Goal: Book appointment/travel/reservation

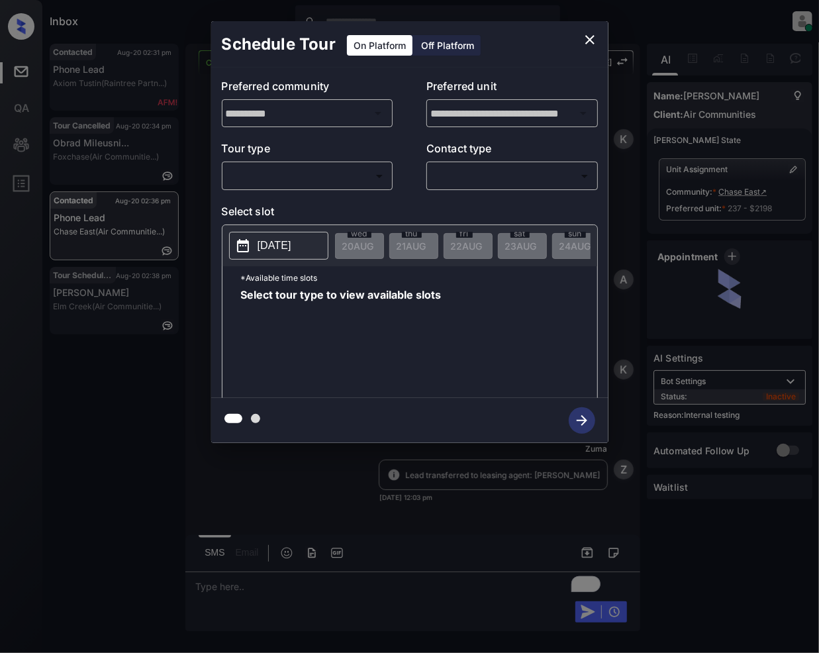
scroll to position [3977, 0]
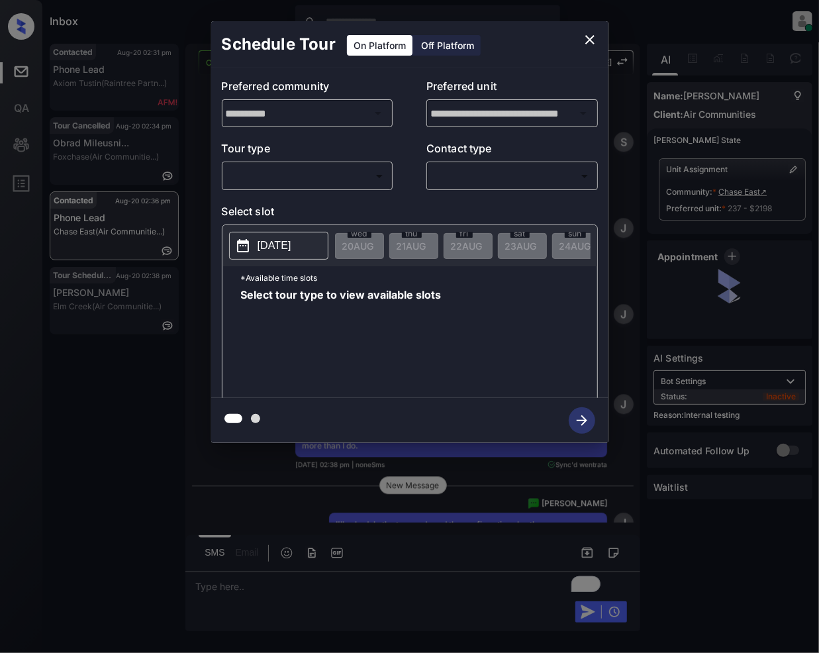
click at [303, 181] on body "Inbox [PERSON_NAME] Online Set yourself offline Set yourself on break Profile S…" at bounding box center [409, 326] width 819 height 653
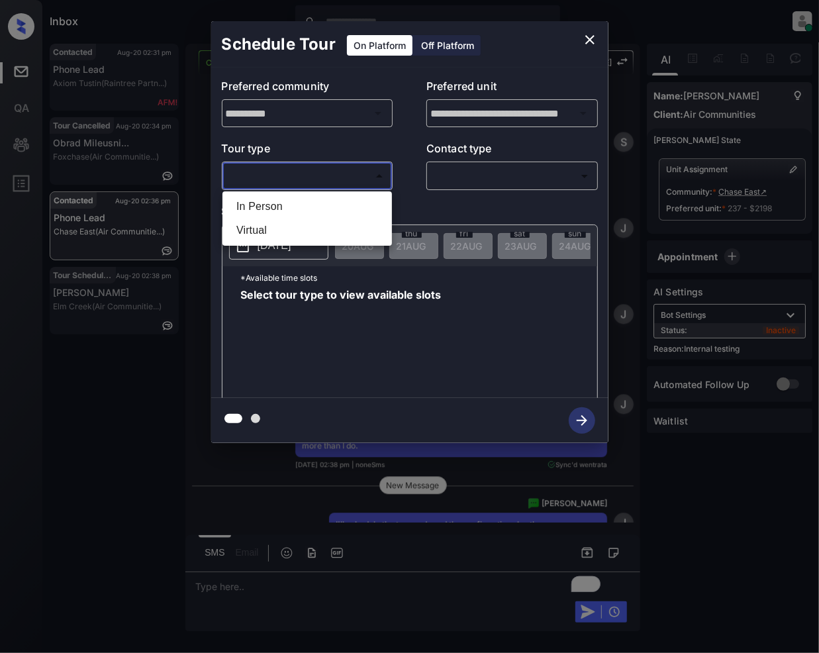
click at [302, 207] on li "In Person" at bounding box center [307, 207] width 163 height 24
type input "********"
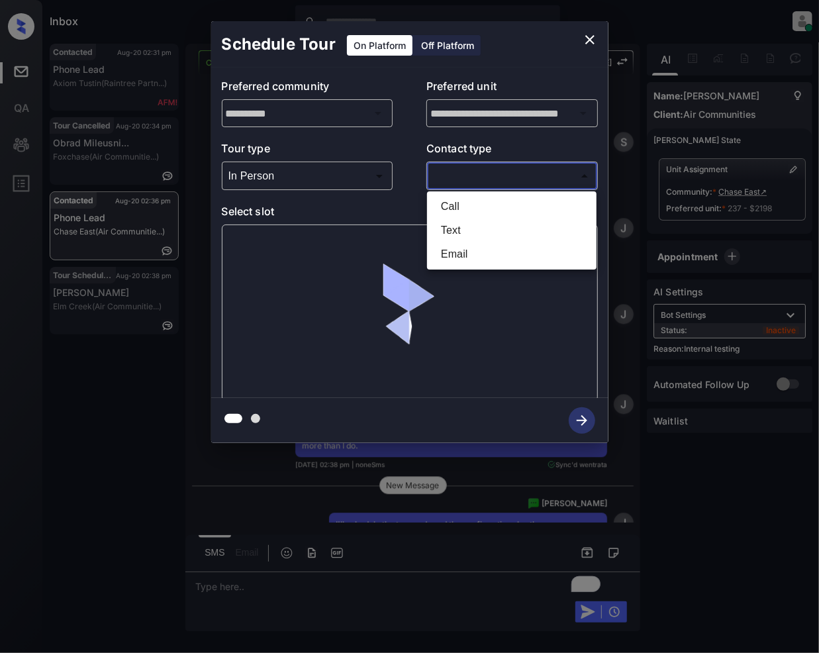
click at [503, 180] on body "Inbox Jeramie Castro Online Set yourself offline Set yourself on break Profile …" at bounding box center [409, 326] width 819 height 653
click at [467, 231] on li "Text" at bounding box center [511, 230] width 163 height 24
type input "****"
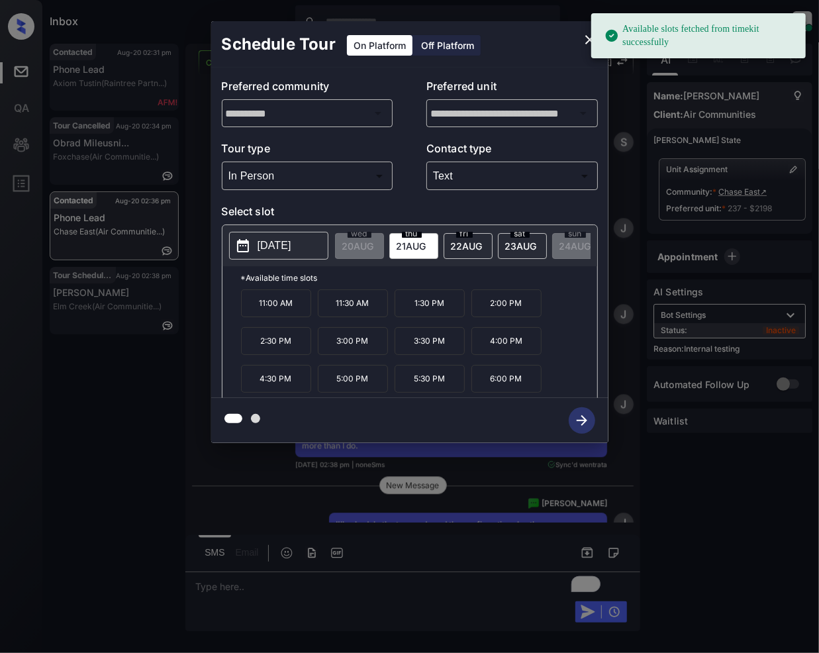
click at [450, 249] on div "fri 22 AUG" at bounding box center [467, 246] width 49 height 26
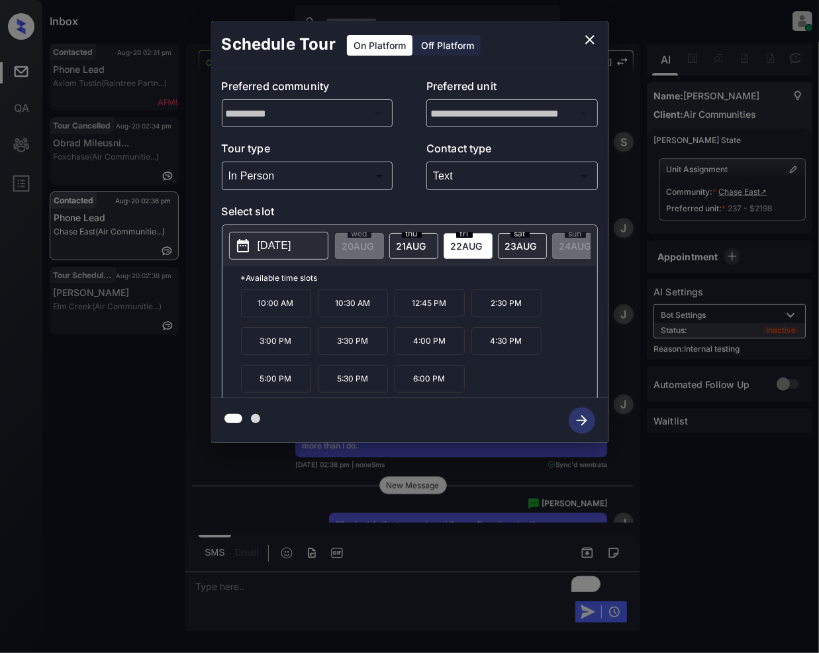
drag, startPoint x: 357, startPoint y: 388, endPoint x: 480, endPoint y: 446, distance: 135.6
click at [356, 389] on p "5:30 PM" at bounding box center [353, 379] width 70 height 28
click at [588, 424] on icon "button" at bounding box center [582, 420] width 26 height 26
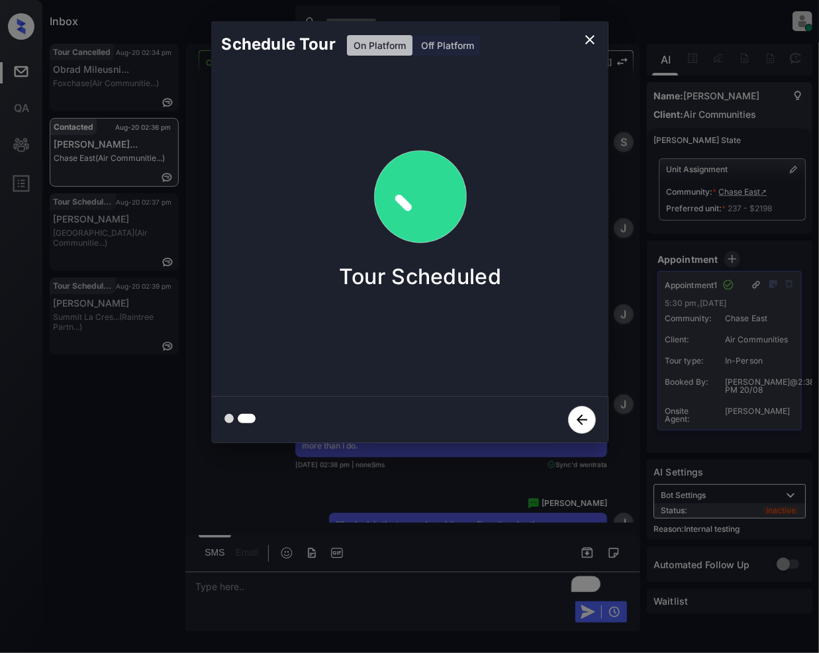
click at [591, 37] on icon "close" at bounding box center [589, 39] width 9 height 9
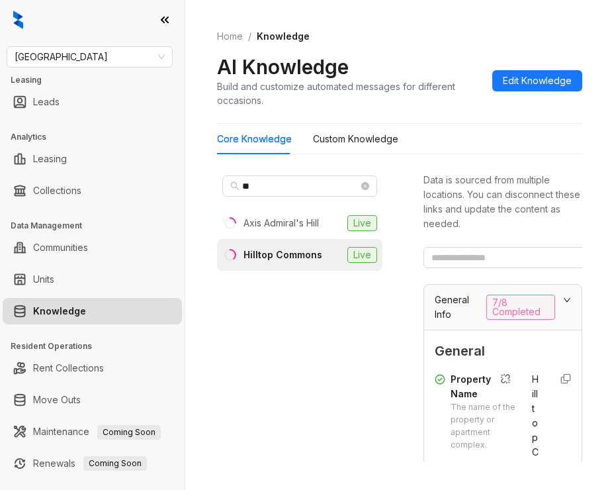
scroll to position [207, 0]
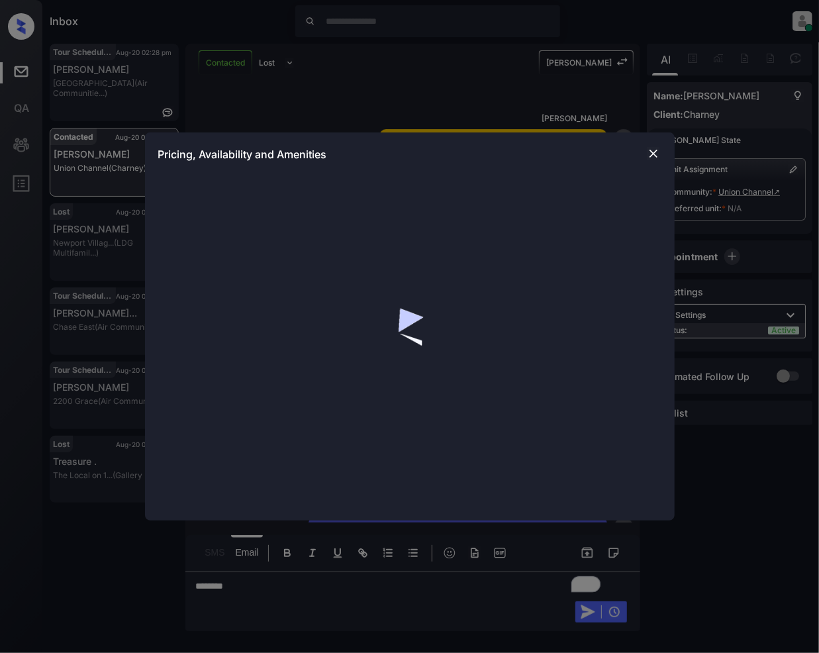
scroll to position [1059, 0]
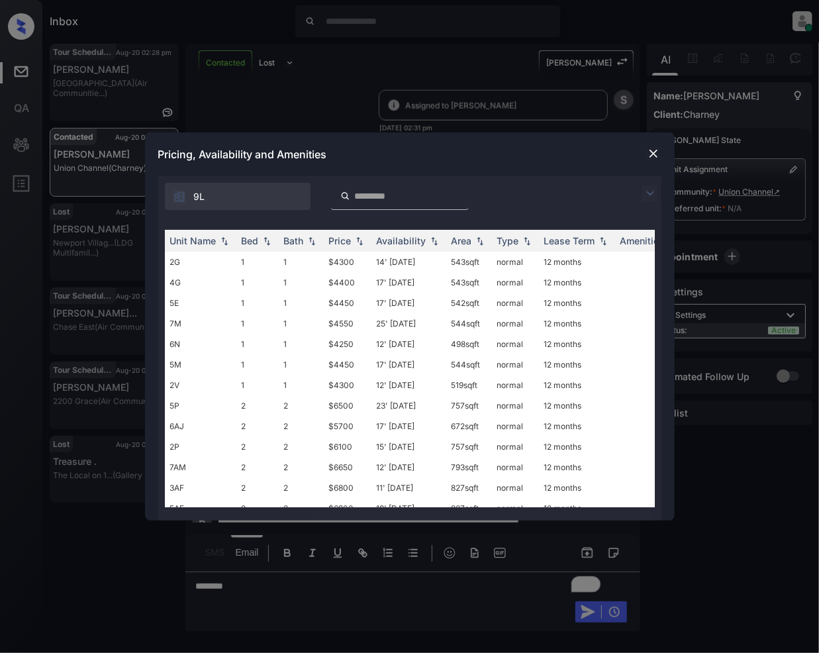
click at [647, 191] on img at bounding box center [650, 193] width 16 height 16
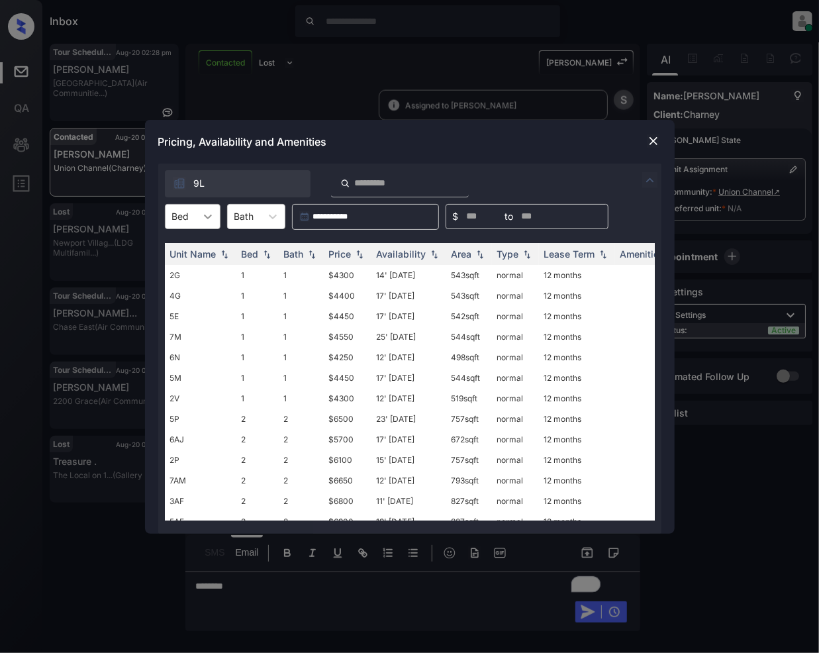
click at [201, 212] on icon at bounding box center [207, 216] width 13 height 13
drag, startPoint x: 180, startPoint y: 277, endPoint x: 214, endPoint y: 295, distance: 39.1
click at [181, 276] on div "2" at bounding box center [193, 273] width 56 height 24
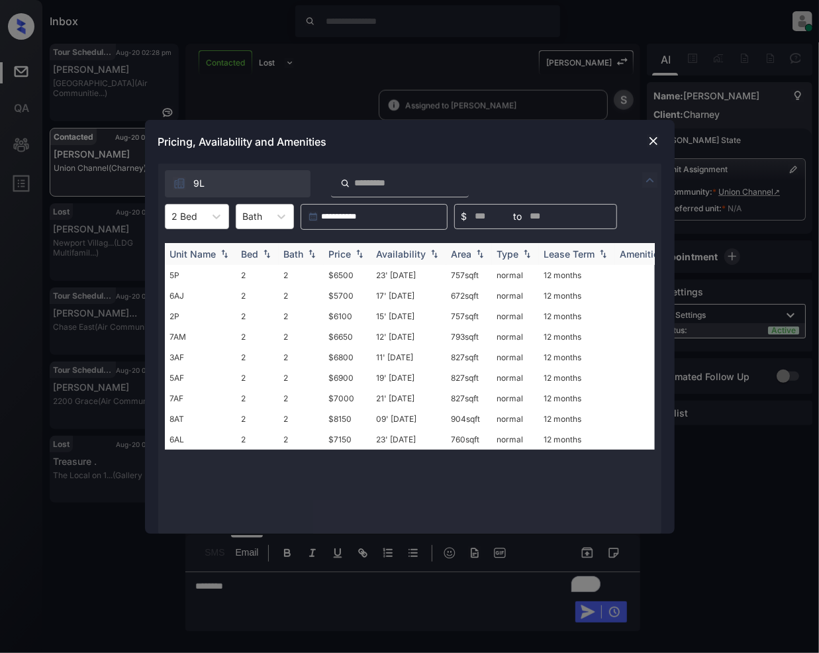
click at [355, 254] on img at bounding box center [359, 253] width 13 height 9
click at [340, 439] on td "$5700" at bounding box center [348, 439] width 48 height 21
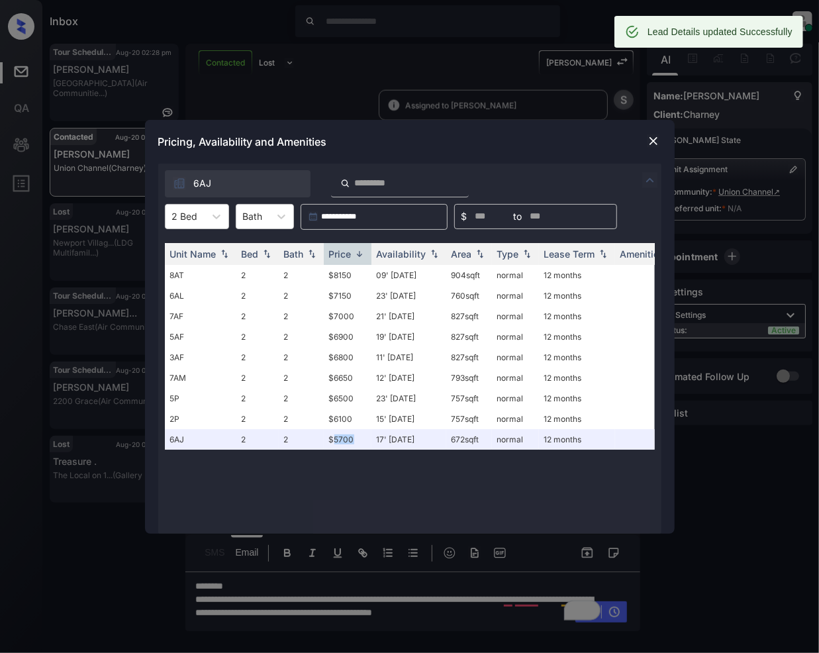
click at [655, 144] on img at bounding box center [653, 140] width 13 height 13
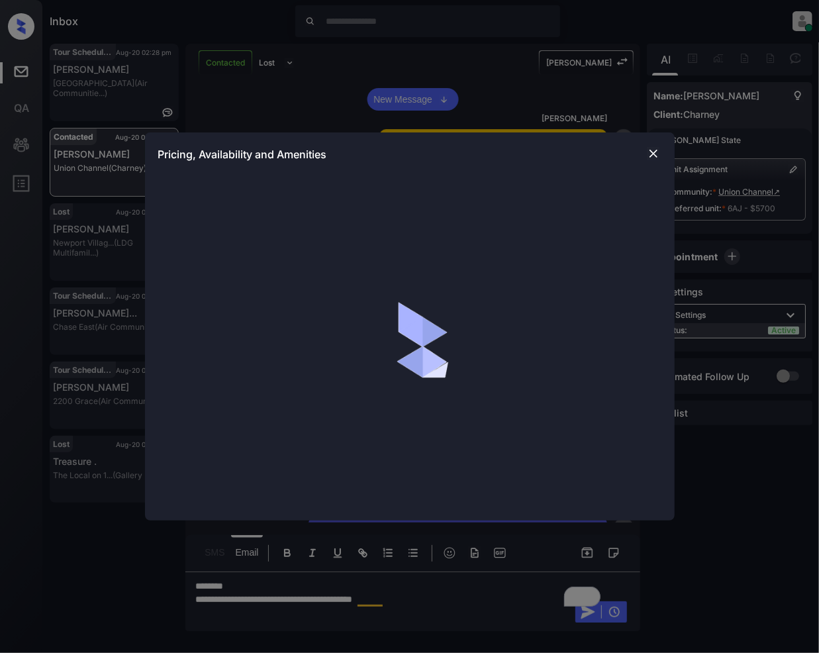
scroll to position [1059, 0]
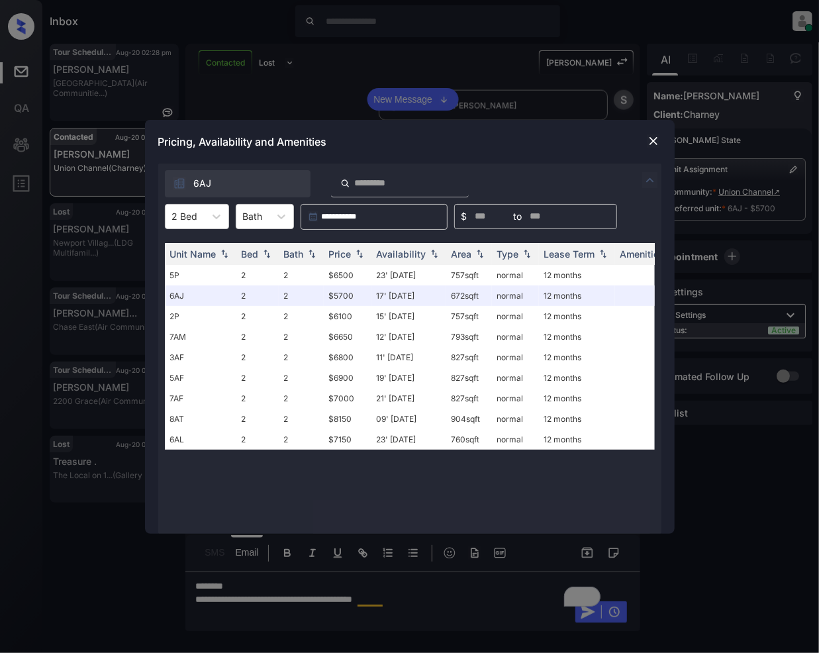
click at [647, 134] on img at bounding box center [653, 140] width 13 height 13
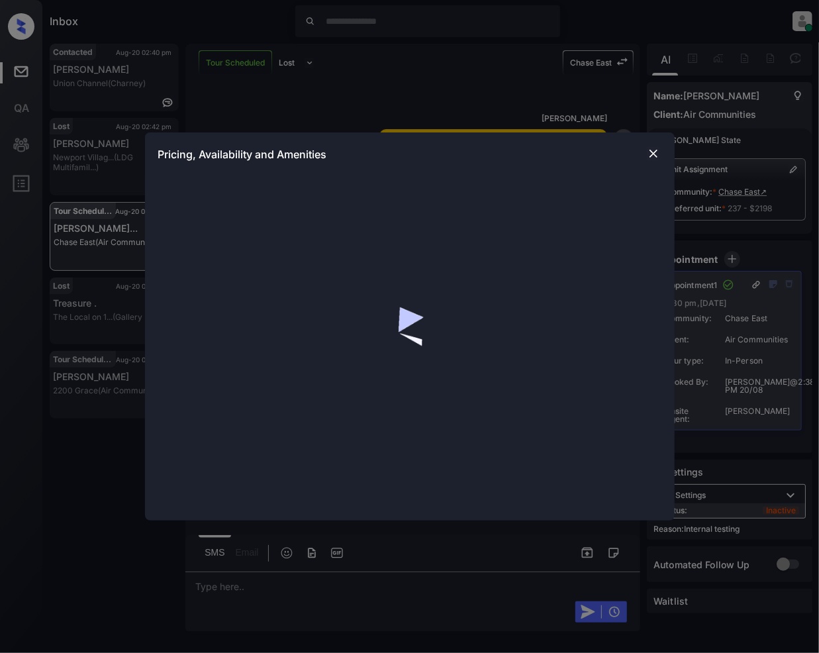
scroll to position [5198, 0]
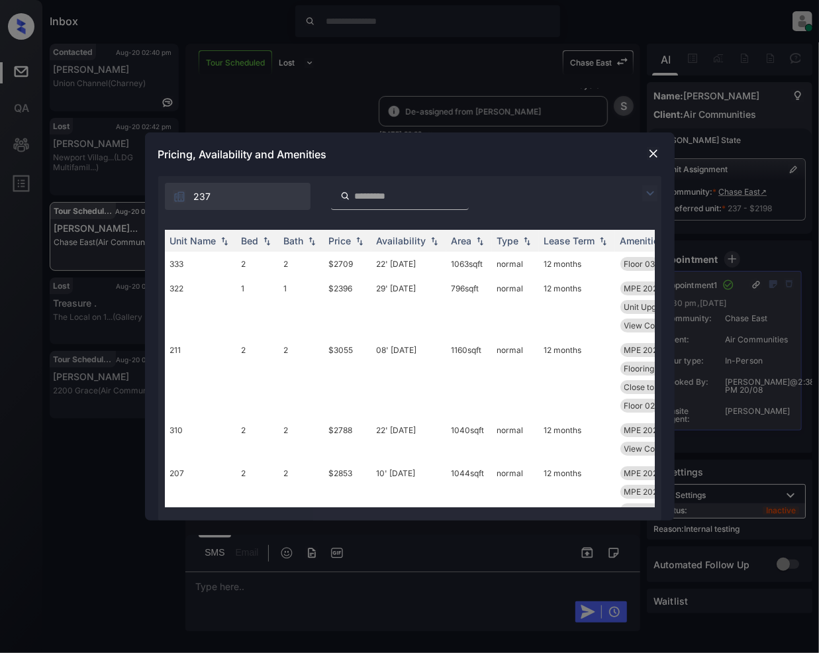
click at [643, 191] on img at bounding box center [650, 193] width 16 height 16
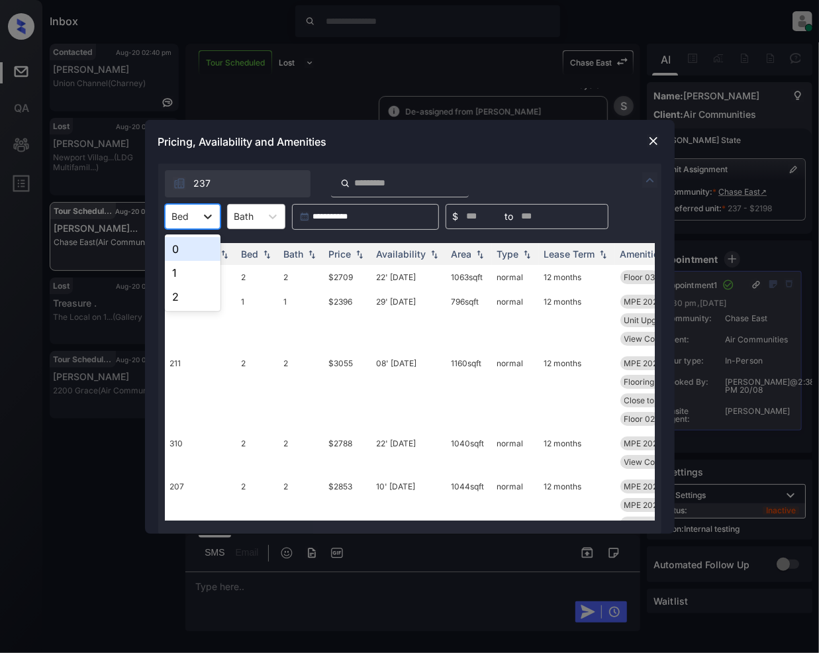
click at [217, 212] on div at bounding box center [208, 217] width 24 height 24
click at [175, 277] on div "1" at bounding box center [193, 273] width 56 height 24
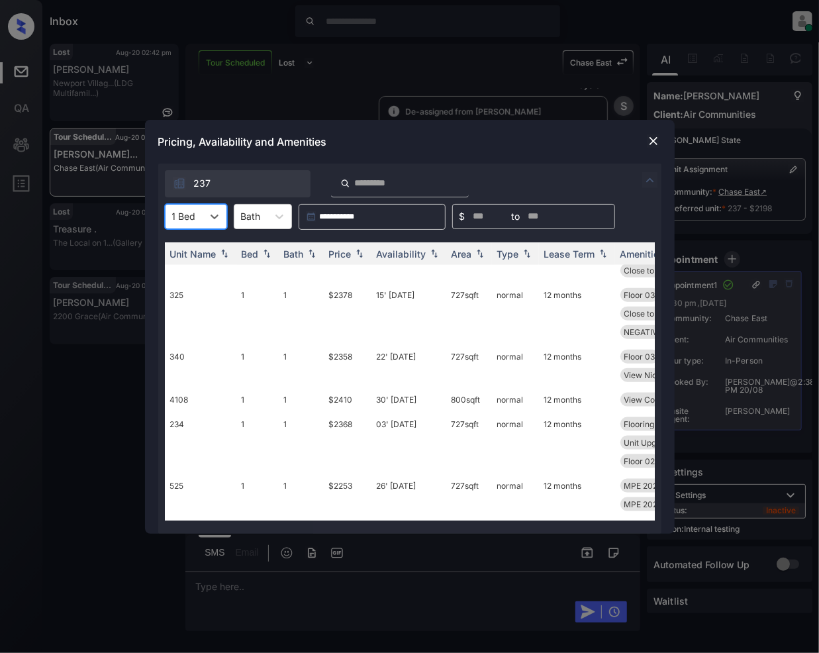
scroll to position [801, 0]
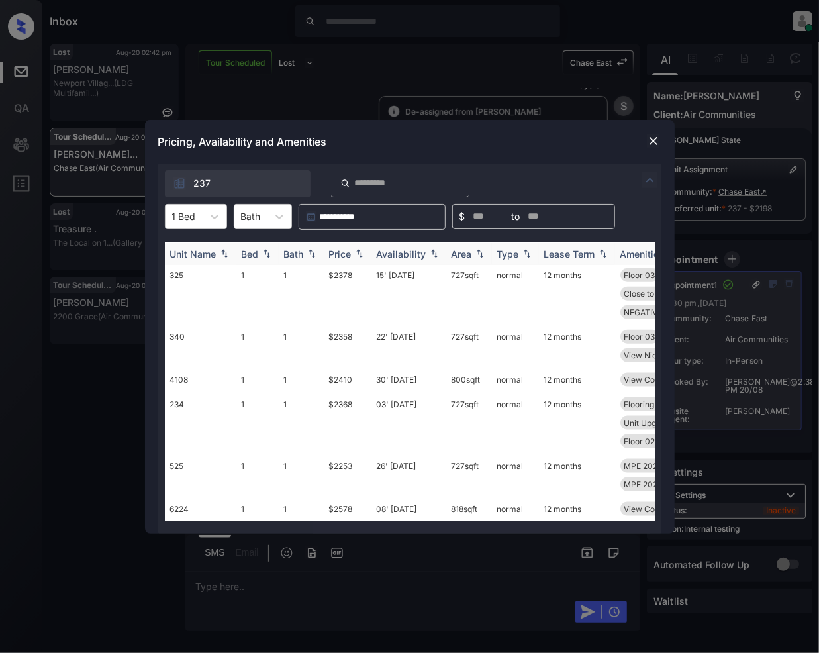
click at [363, 252] on img at bounding box center [359, 253] width 13 height 9
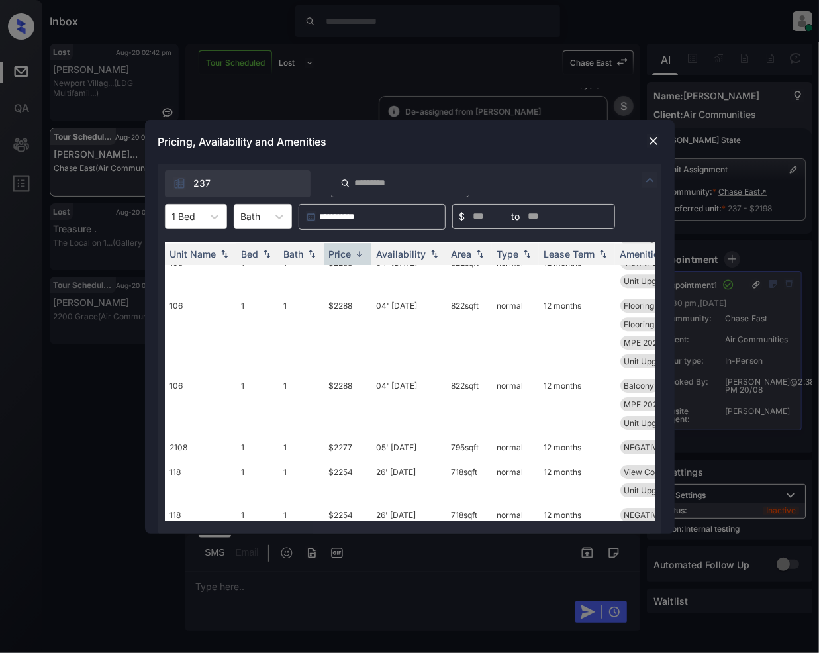
scroll to position [4480, 0]
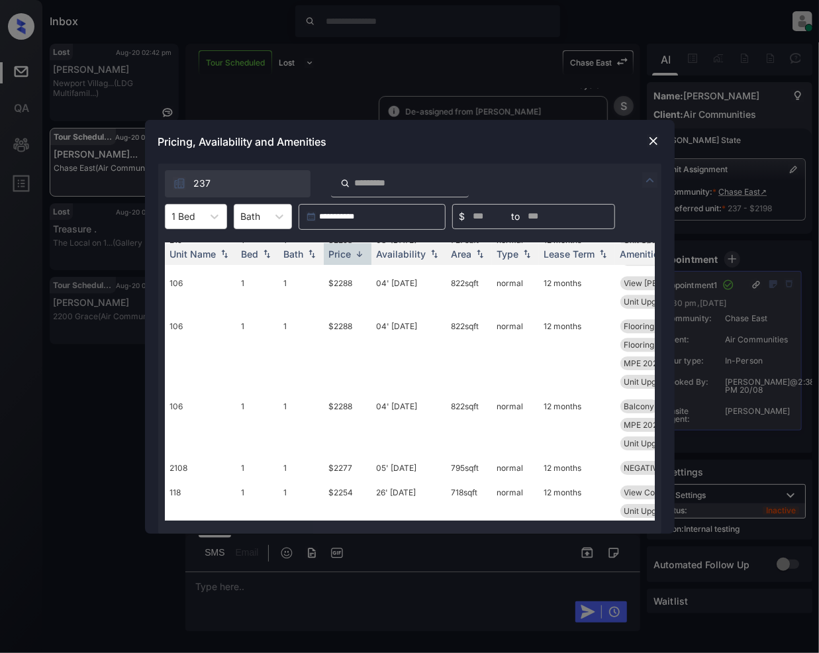
click at [650, 139] on img at bounding box center [653, 140] width 13 height 13
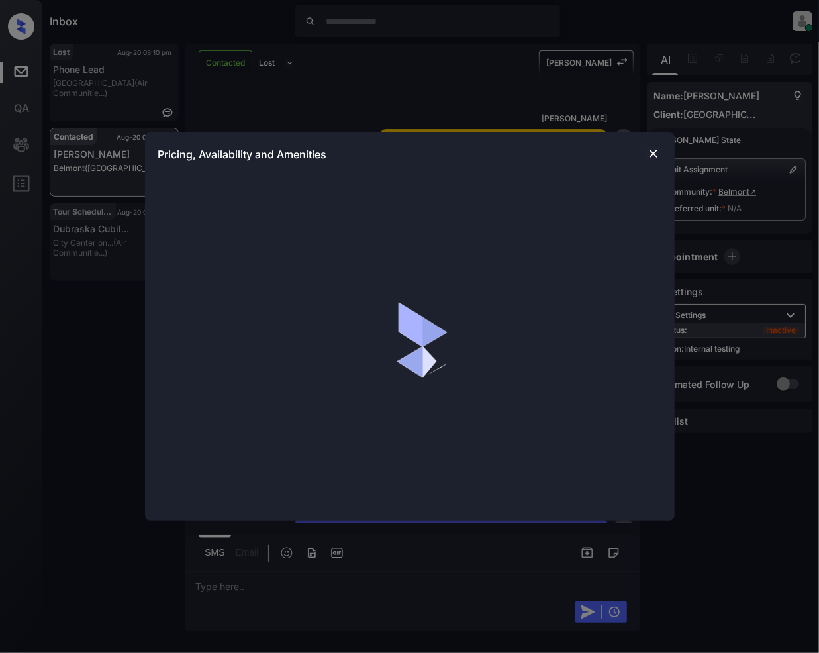
scroll to position [2291, 0]
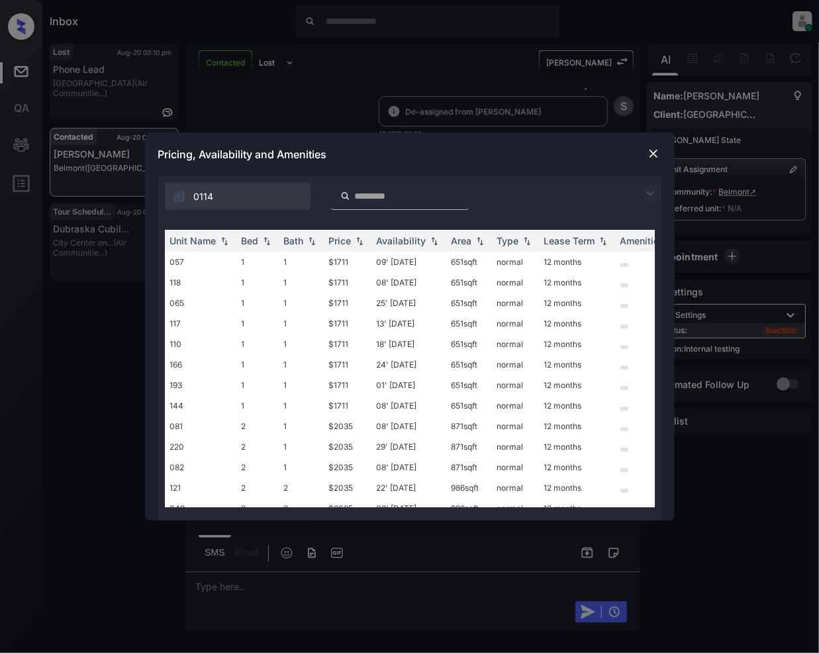
drag, startPoint x: 649, startPoint y: 189, endPoint x: 620, endPoint y: 180, distance: 31.0
click at [647, 188] on img at bounding box center [650, 193] width 16 height 16
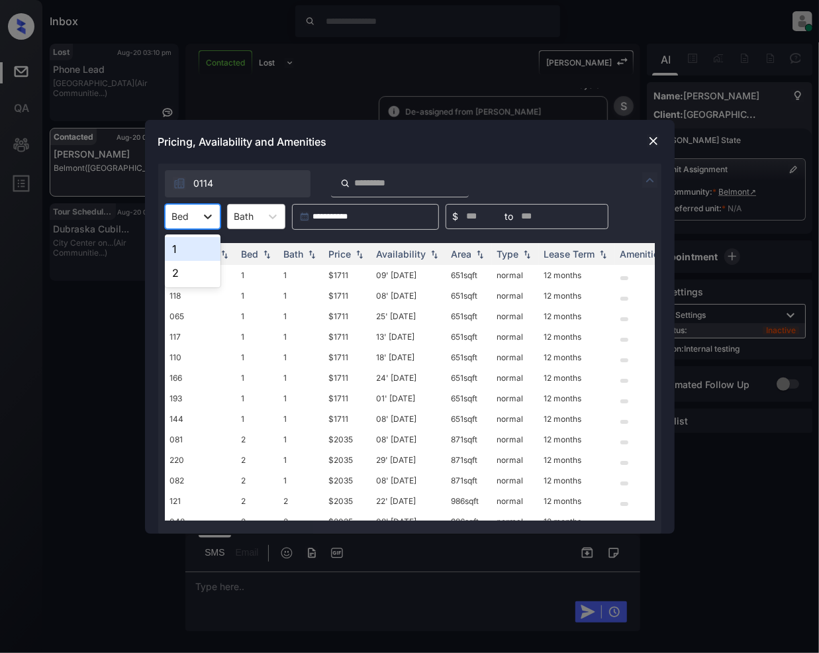
click at [210, 220] on icon at bounding box center [207, 216] width 13 height 13
click at [192, 273] on div "2" at bounding box center [193, 273] width 56 height 24
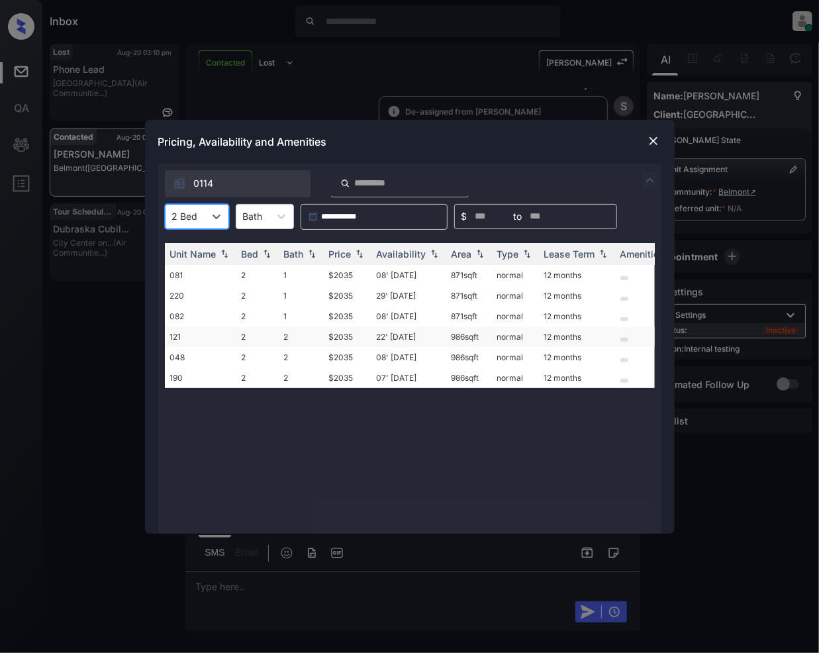
click at [346, 340] on td "$2035" at bounding box center [348, 336] width 48 height 21
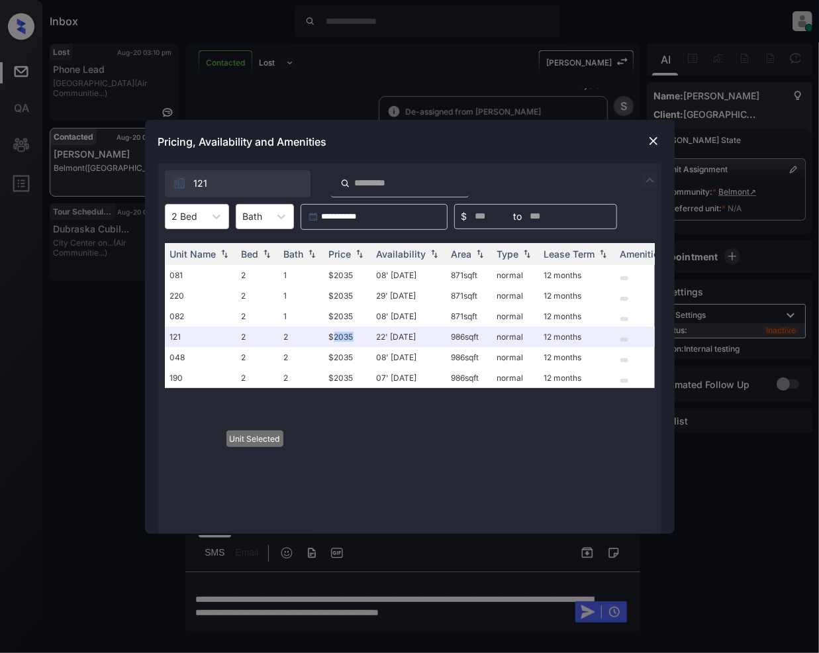
click at [657, 142] on img at bounding box center [653, 140] width 13 height 13
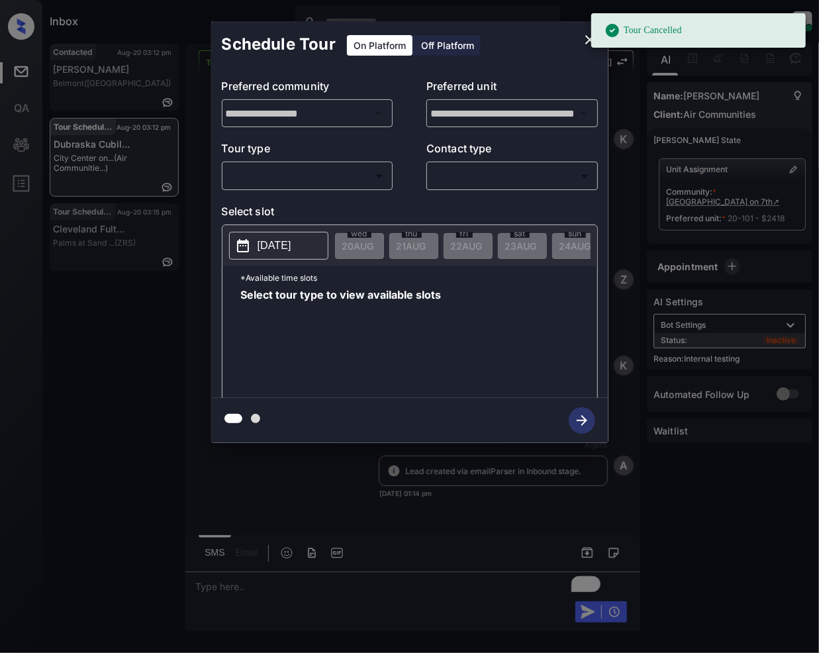
click at [292, 173] on body "Tour Cancelled Inbox [PERSON_NAME] Online Set yourself offline Set yourself on …" at bounding box center [409, 326] width 819 height 653
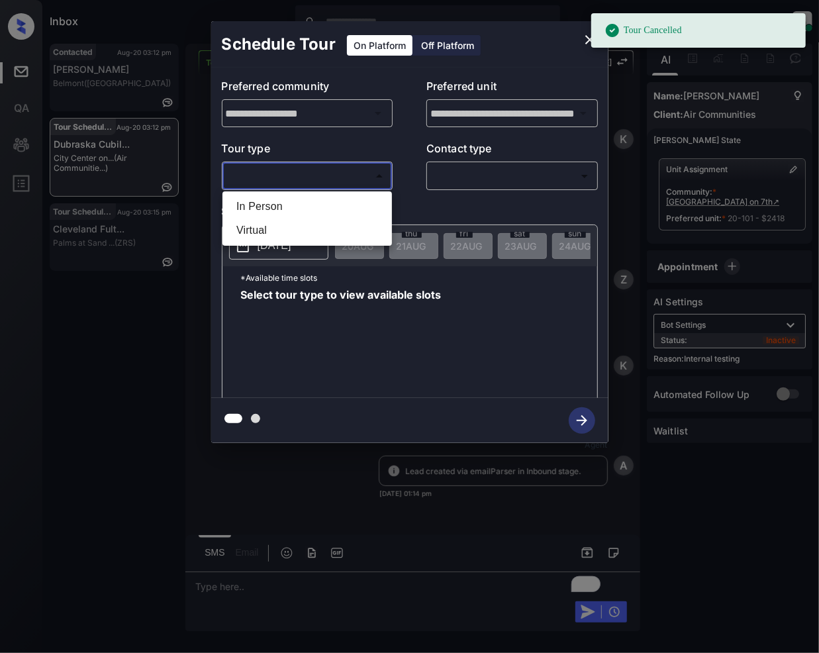
scroll to position [4954, 0]
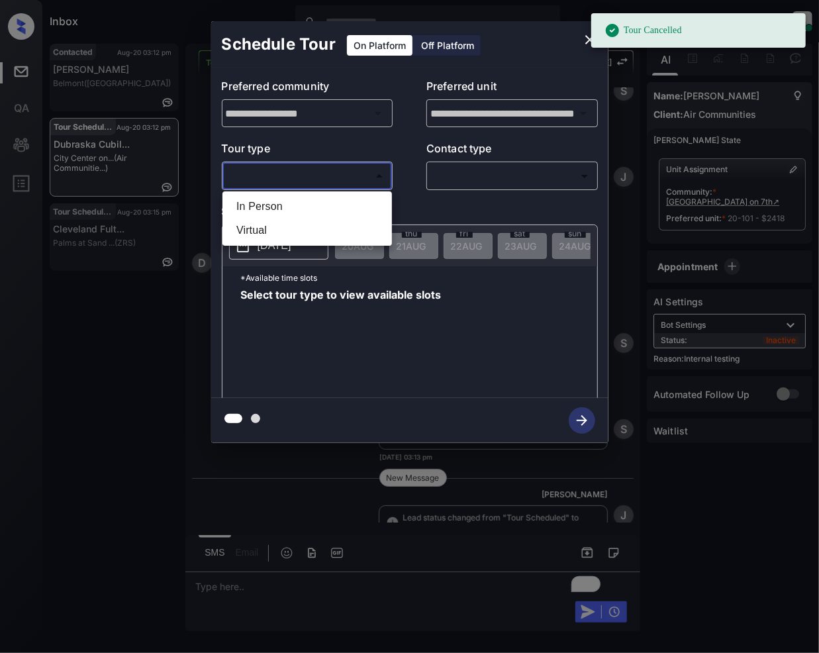
click at [281, 204] on li "In Person" at bounding box center [307, 207] width 163 height 24
type input "********"
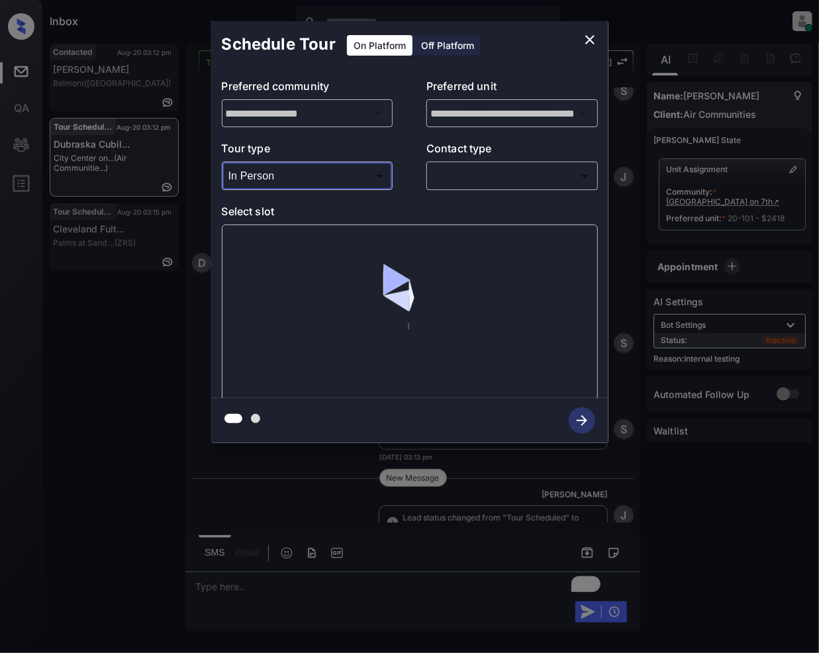
click at [480, 176] on body "Tour Cancelled Inbox Jeramie Castro Online Set yourself offline Set yourself on…" at bounding box center [409, 326] width 819 height 653
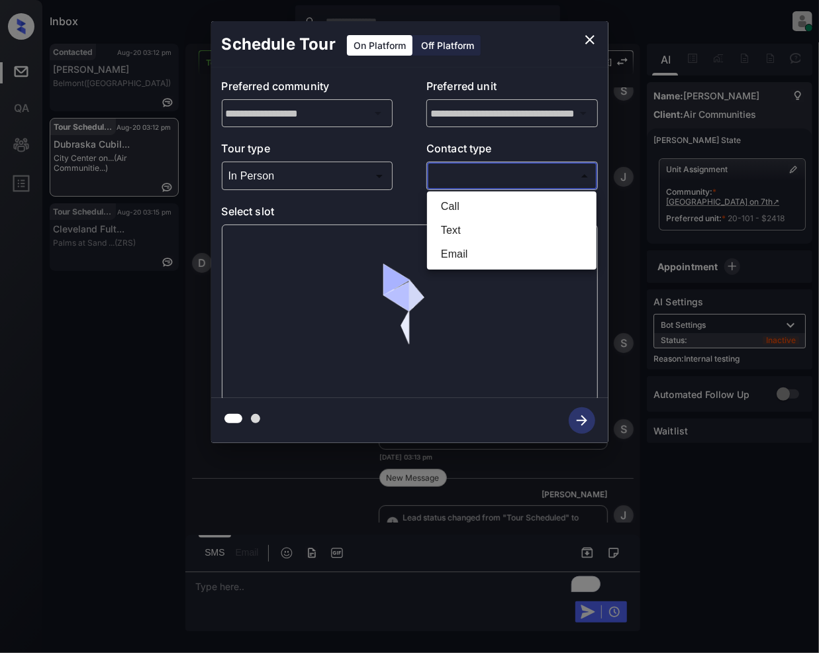
drag, startPoint x: 443, startPoint y: 224, endPoint x: 553, endPoint y: 304, distance: 136.4
click at [443, 225] on li "Text" at bounding box center [511, 230] width 163 height 24
type input "****"
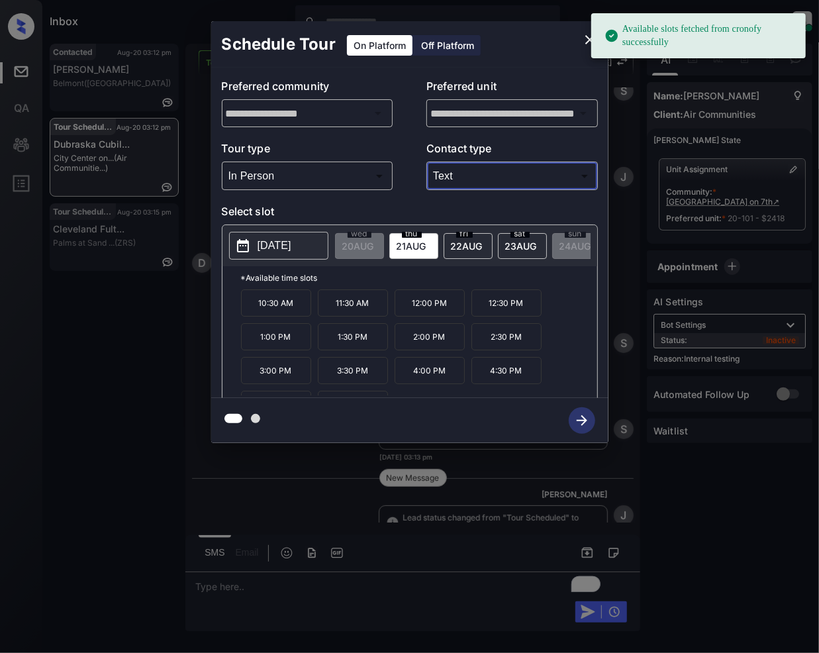
click at [374, 249] on span "23 AUG" at bounding box center [358, 245] width 32 height 11
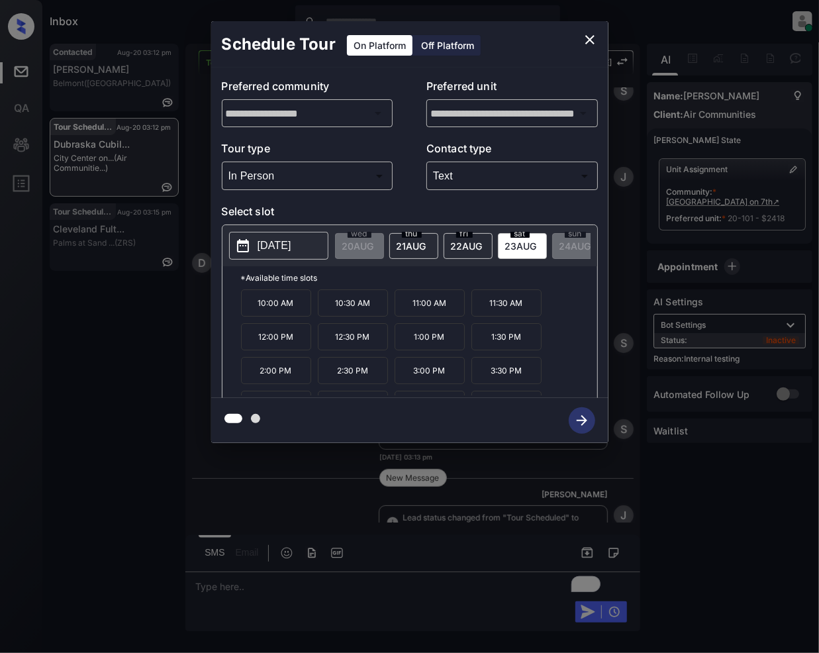
click at [503, 316] on p "11:30 AM" at bounding box center [506, 302] width 70 height 27
click at [584, 427] on icon "button" at bounding box center [582, 420] width 26 height 26
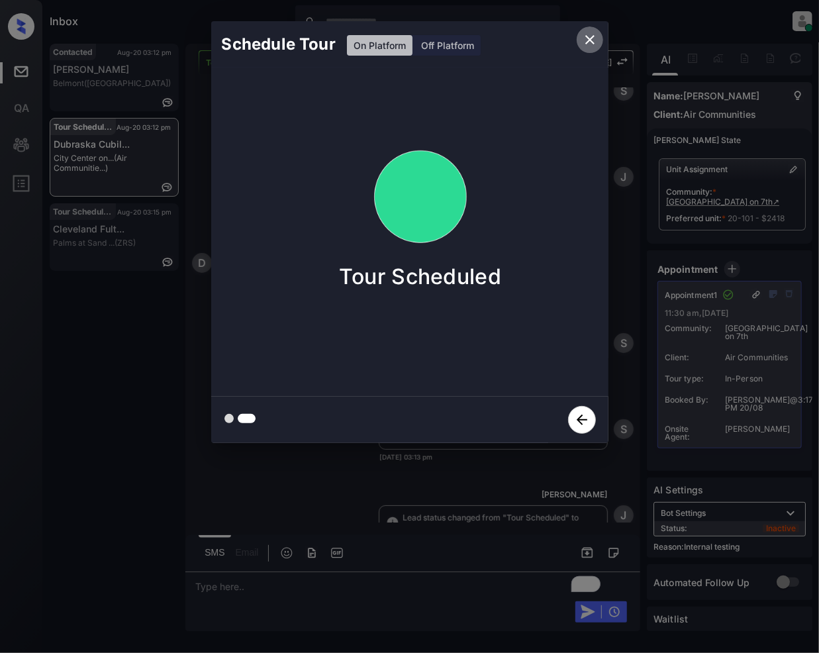
click at [588, 38] on icon "close" at bounding box center [589, 39] width 9 height 9
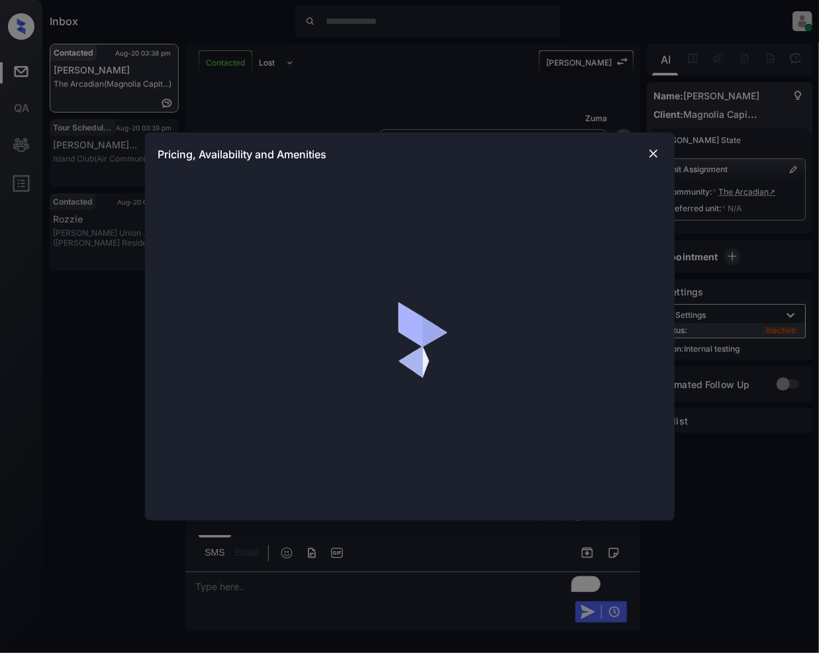
scroll to position [3758, 0]
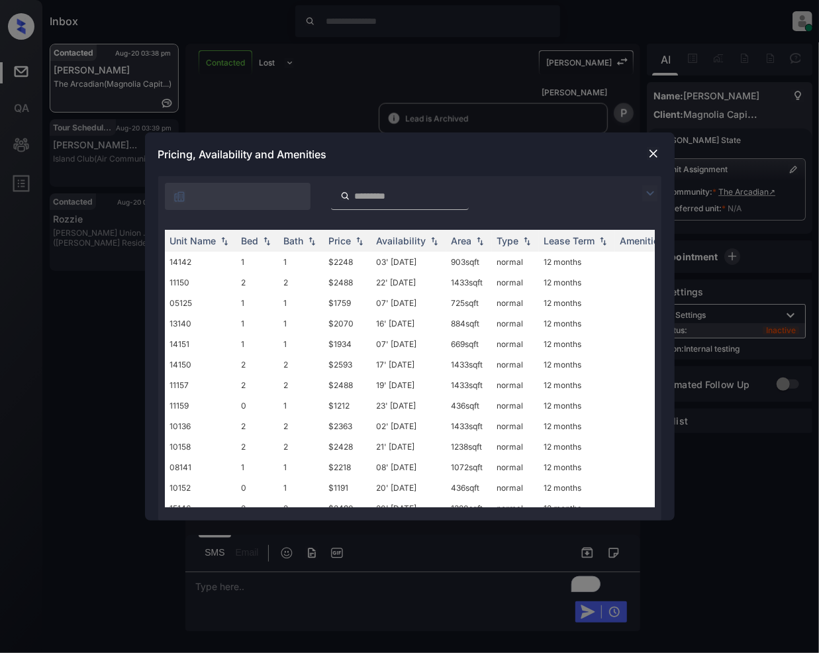
click at [651, 191] on img at bounding box center [650, 193] width 16 height 16
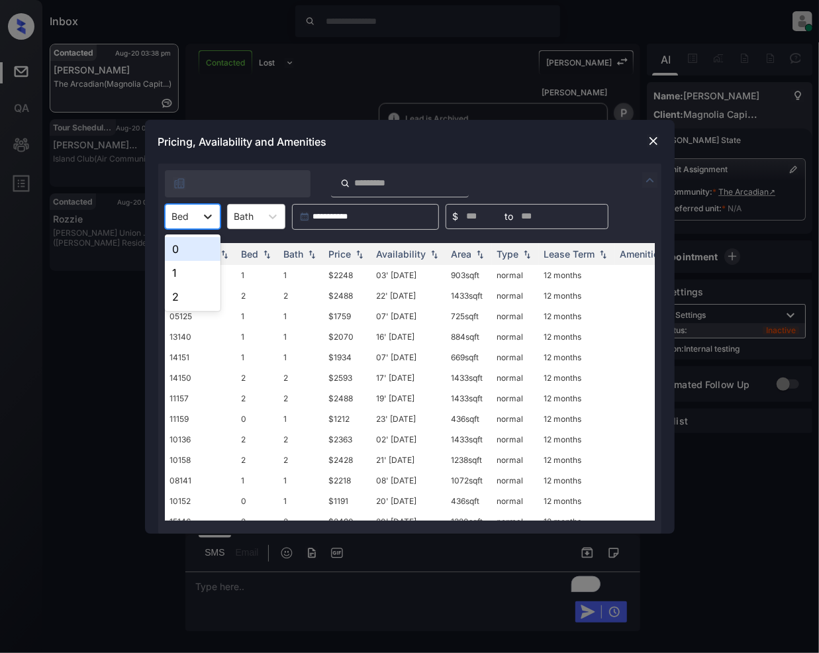
click at [205, 216] on icon at bounding box center [208, 216] width 8 height 5
drag, startPoint x: 183, startPoint y: 271, endPoint x: 212, endPoint y: 308, distance: 46.7
click at [183, 273] on div "1" at bounding box center [193, 273] width 56 height 24
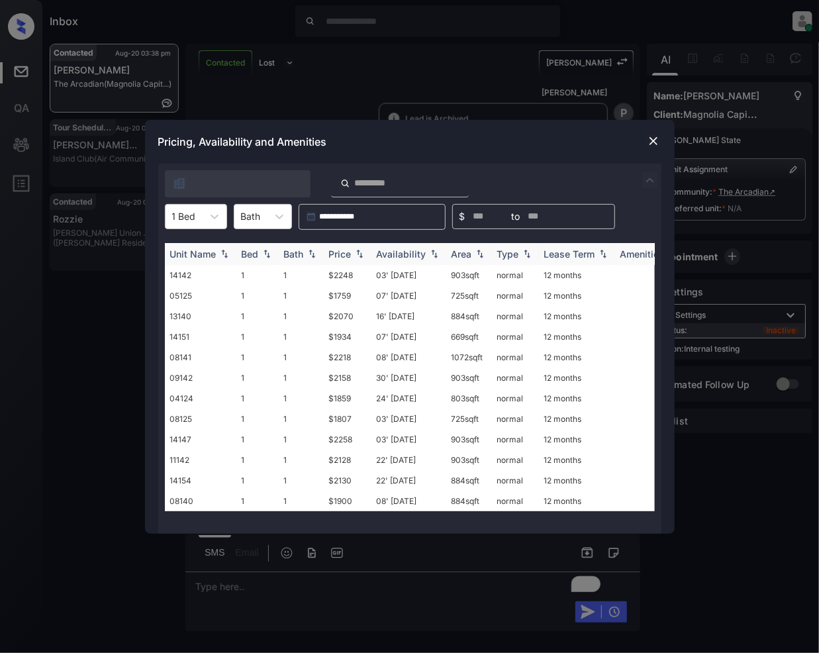
click at [355, 257] on img at bounding box center [359, 253] width 13 height 9
click at [340, 496] on td "$1759" at bounding box center [348, 500] width 48 height 21
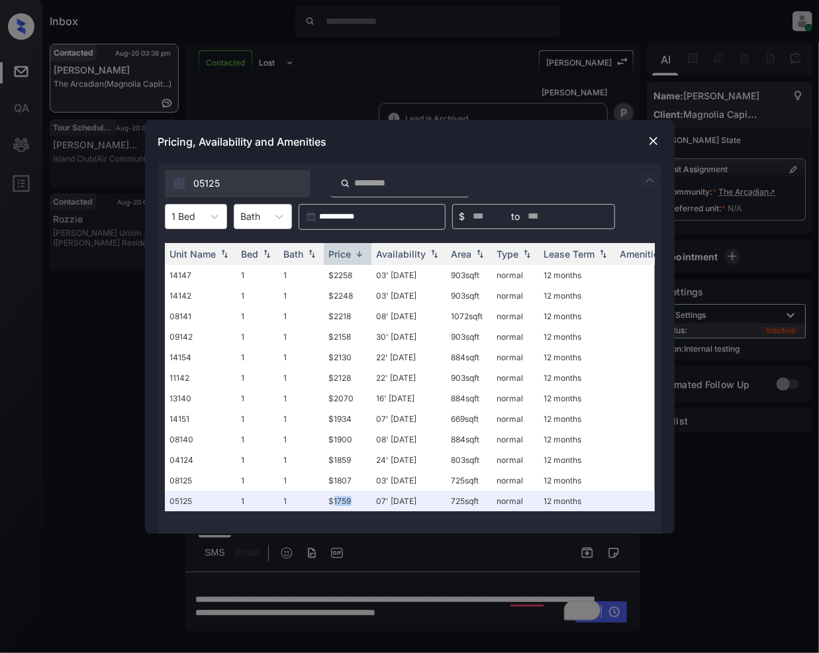
click at [655, 134] on img at bounding box center [653, 140] width 13 height 13
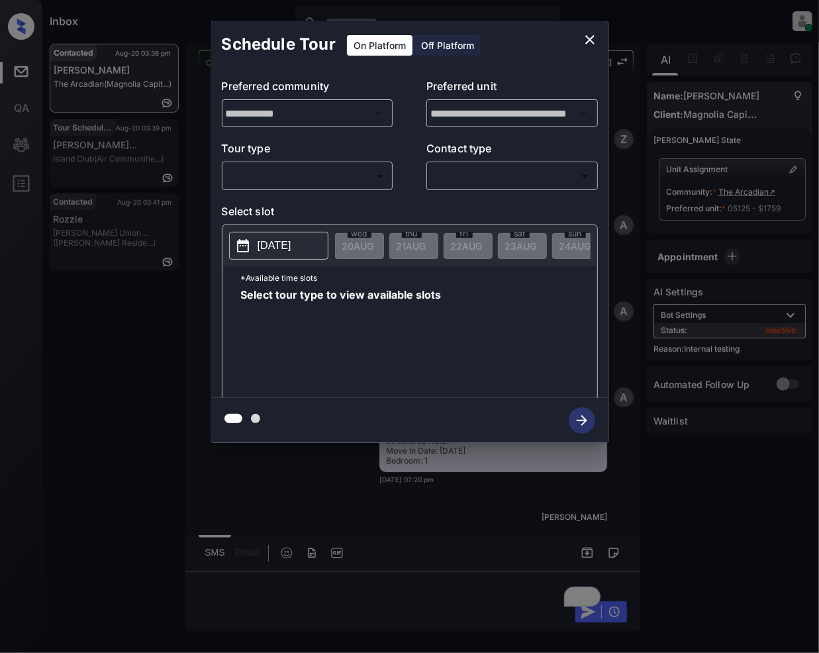
scroll to position [3845, 0]
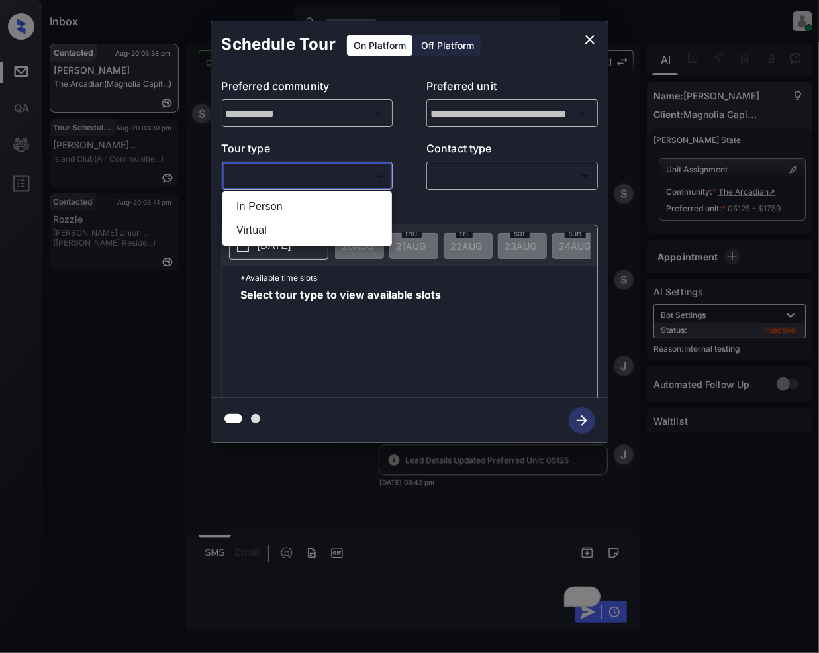
click at [310, 168] on body "Inbox [PERSON_NAME] Online Set yourself offline Set yourself on break Profile S…" at bounding box center [409, 326] width 819 height 653
click at [292, 207] on li "In Person" at bounding box center [307, 207] width 163 height 24
type input "********"
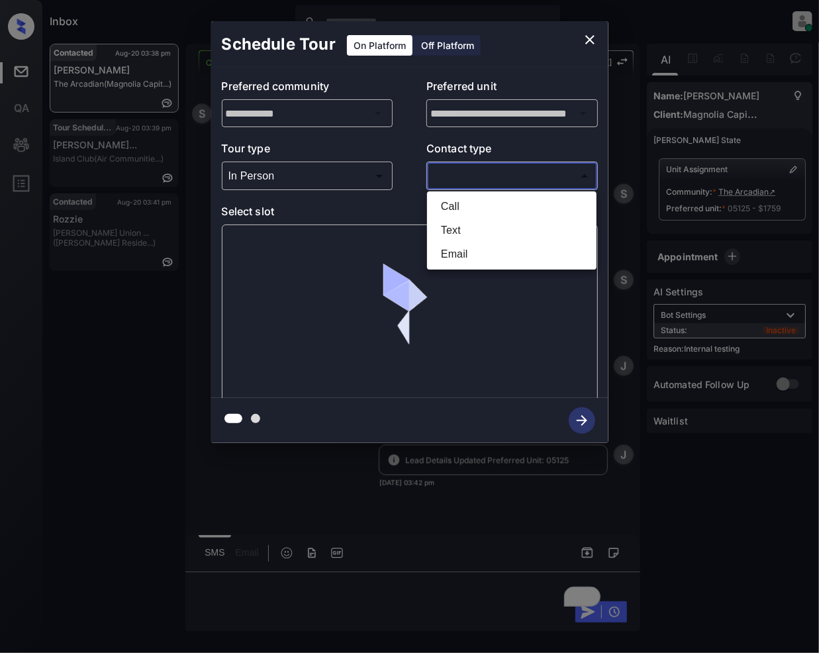
click at [458, 178] on body "Inbox Jeramie Castro Online Set yourself offline Set yourself on break Profile …" at bounding box center [409, 326] width 819 height 653
click at [455, 231] on li "Text" at bounding box center [511, 230] width 163 height 24
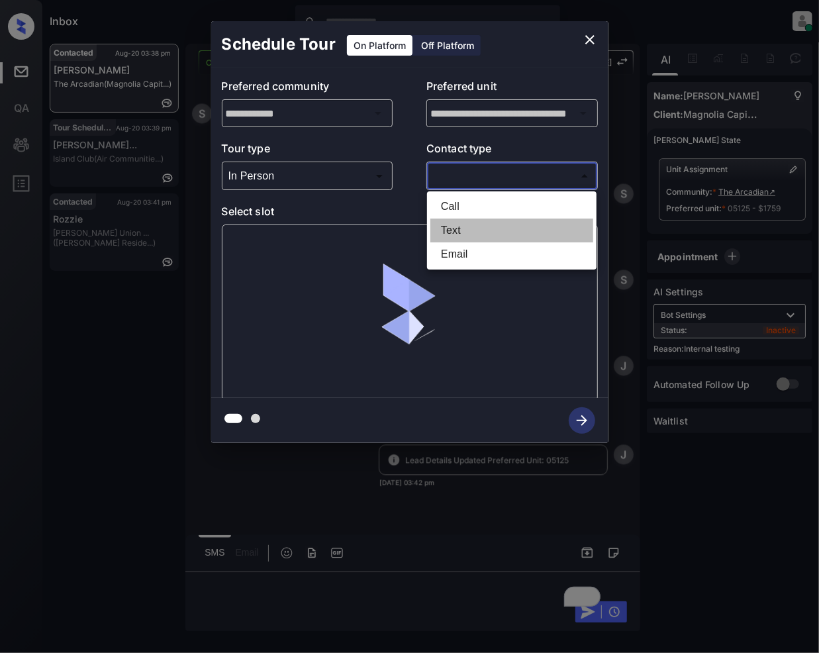
type input "****"
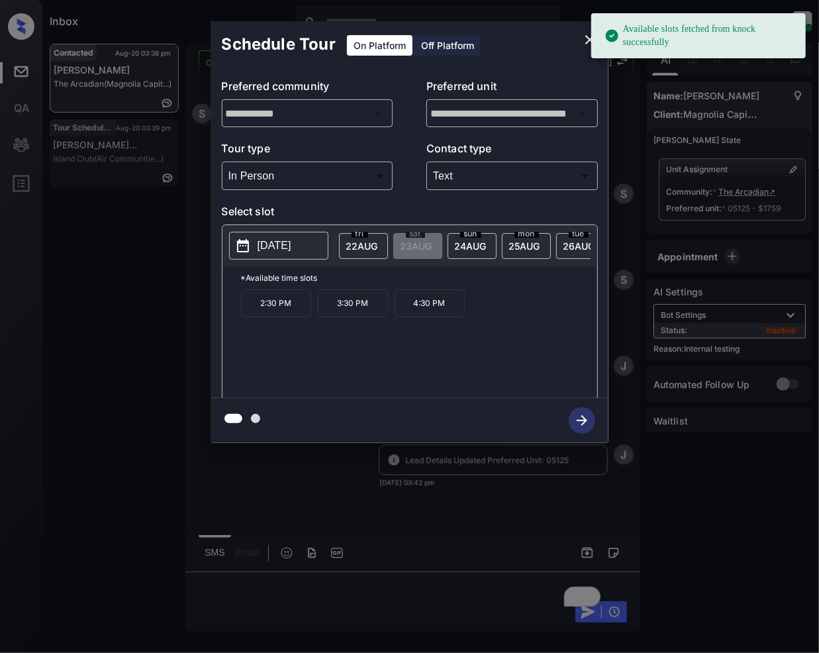
scroll to position [0, 141]
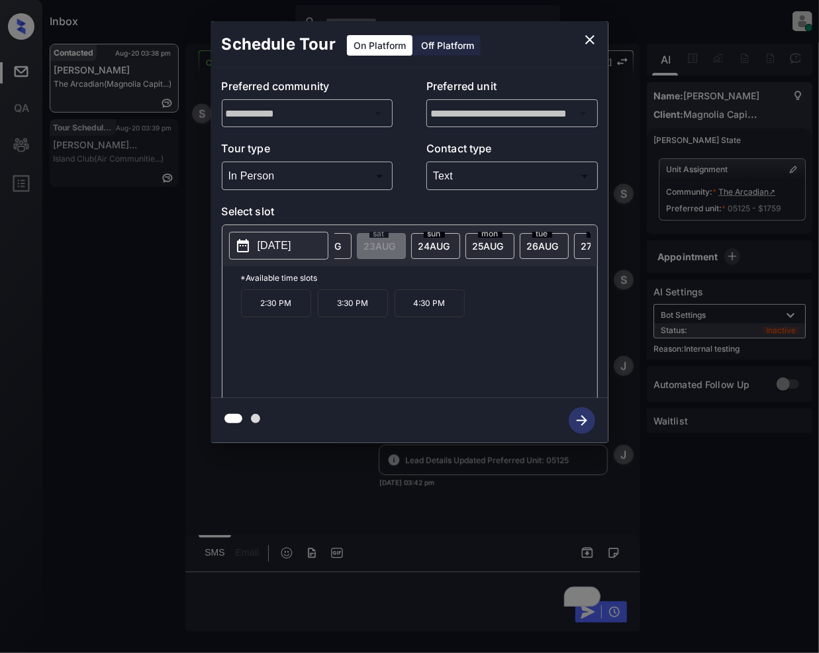
click at [540, 238] on div "tue 26 AUG" at bounding box center [544, 246] width 49 height 26
click at [432, 315] on p "11:30 AM" at bounding box center [429, 303] width 70 height 28
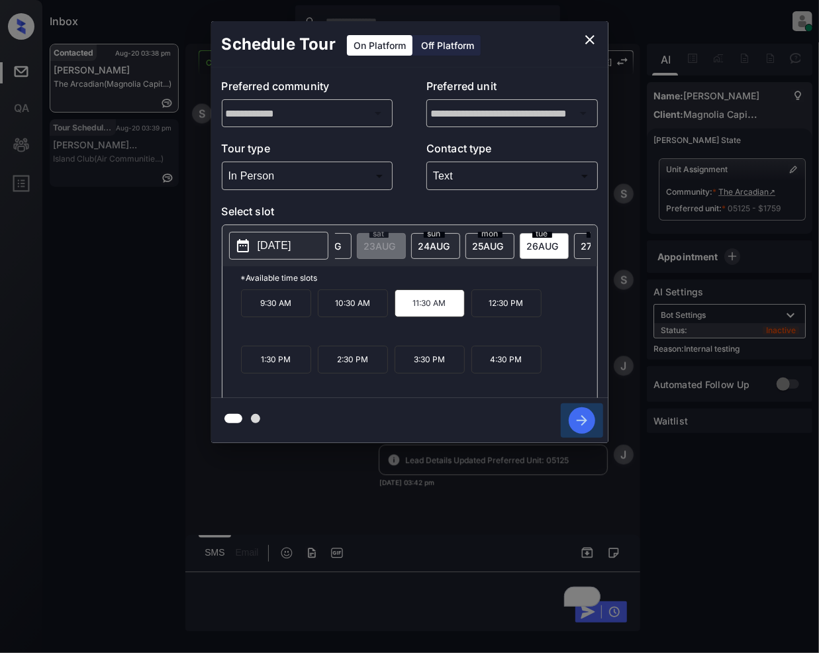
click at [580, 414] on icon "button" at bounding box center [582, 420] width 26 height 26
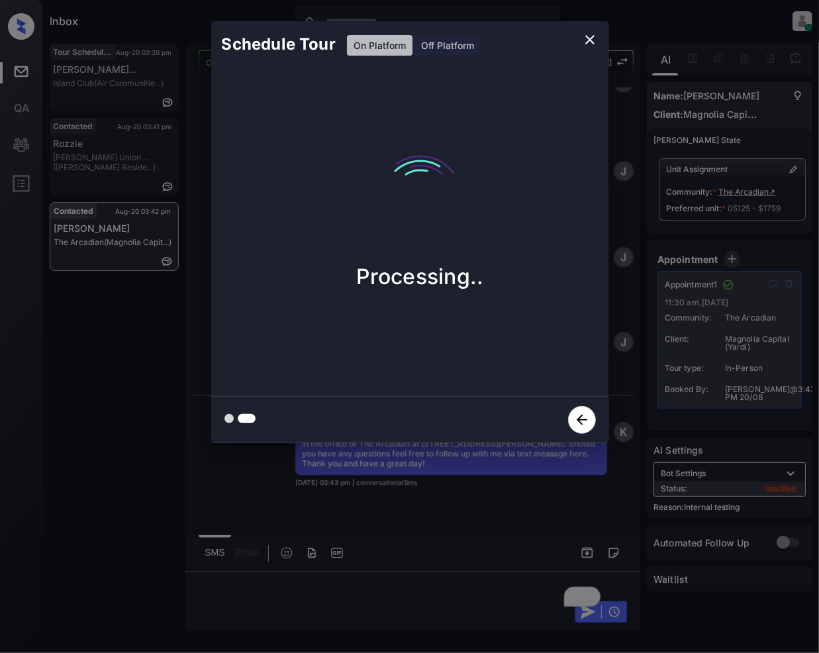
scroll to position [4214, 0]
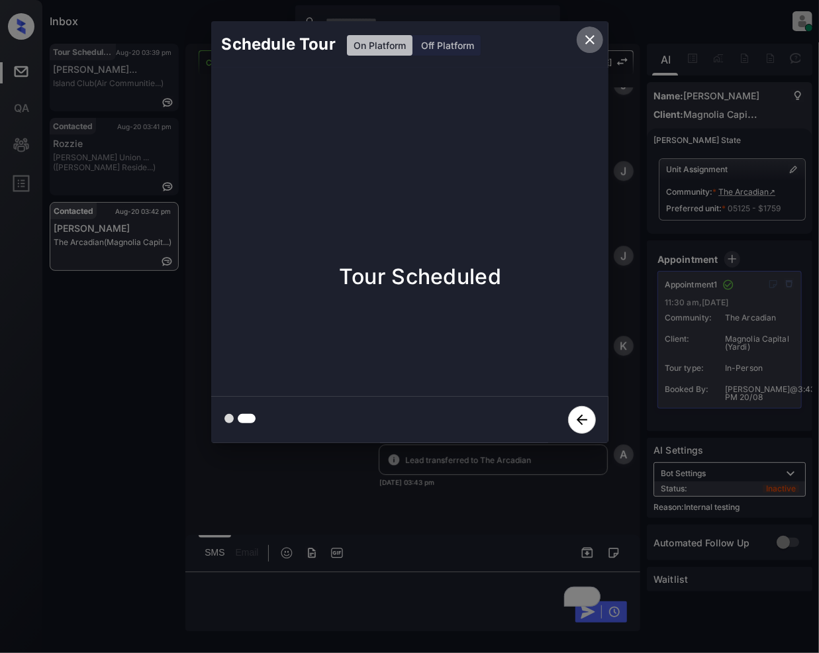
click at [593, 38] on icon "close" at bounding box center [590, 40] width 16 height 16
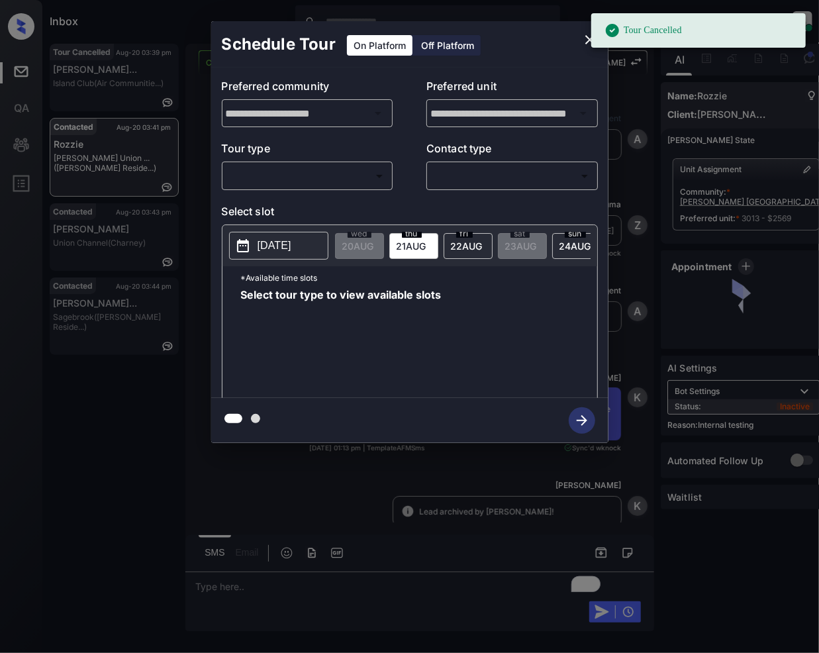
click at [339, 167] on body "Tour Cancelled Inbox [PERSON_NAME] Online Set yourself offline Set yourself on …" at bounding box center [409, 326] width 819 height 653
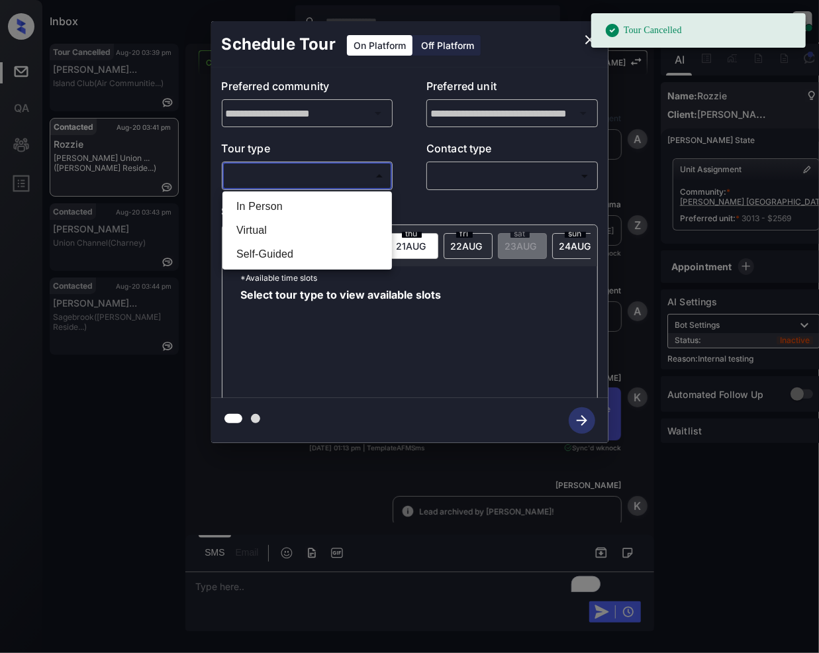
scroll to position [4851, 0]
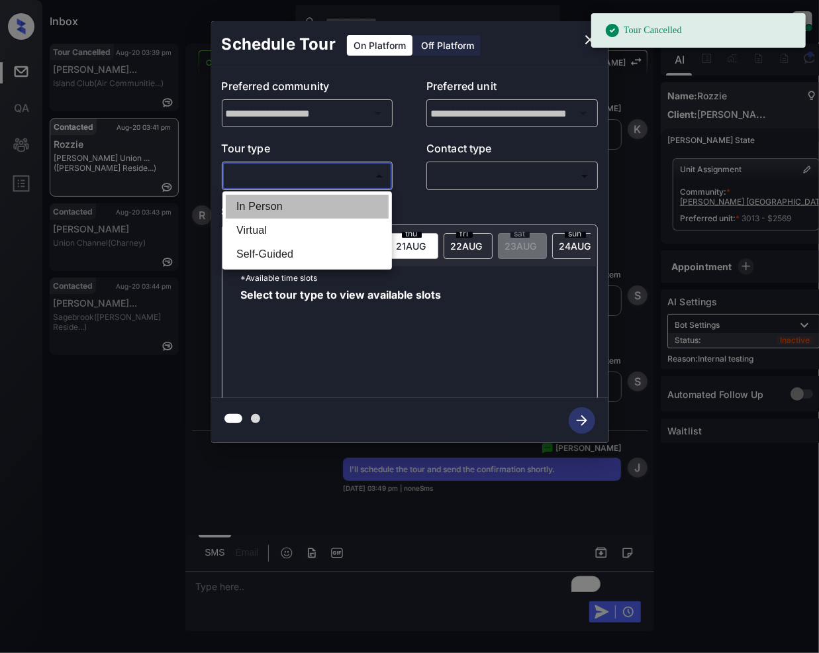
click at [293, 201] on li "In Person" at bounding box center [307, 207] width 163 height 24
type input "********"
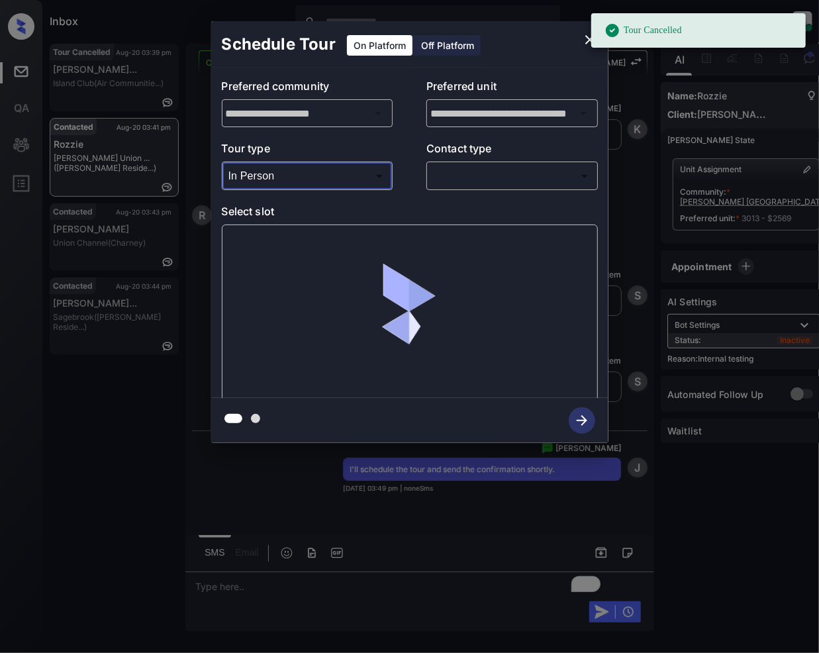
click at [459, 180] on body "Tour Cancelled Inbox [PERSON_NAME] Online Set yourself offline Set yourself on …" at bounding box center [409, 326] width 819 height 653
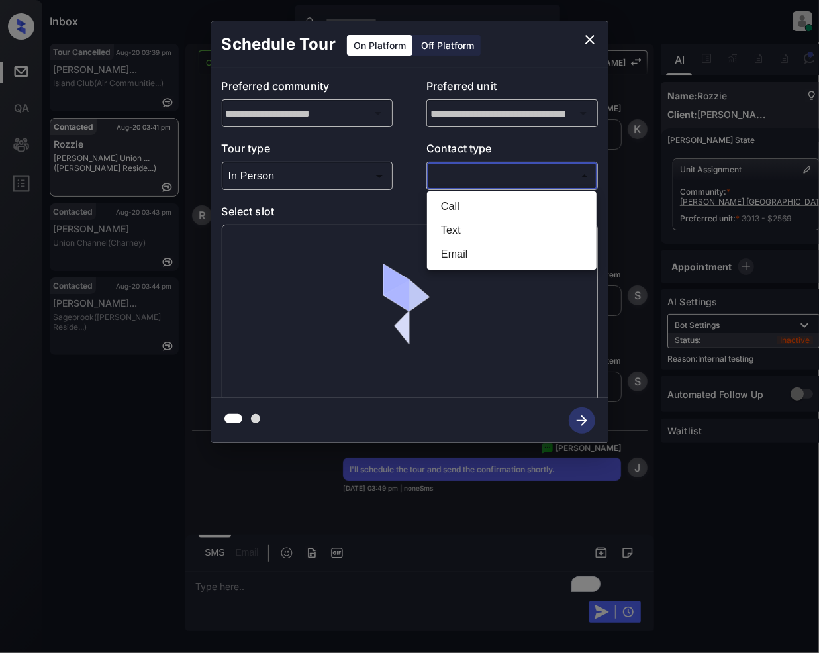
click at [477, 231] on li "Text" at bounding box center [511, 230] width 163 height 24
type input "****"
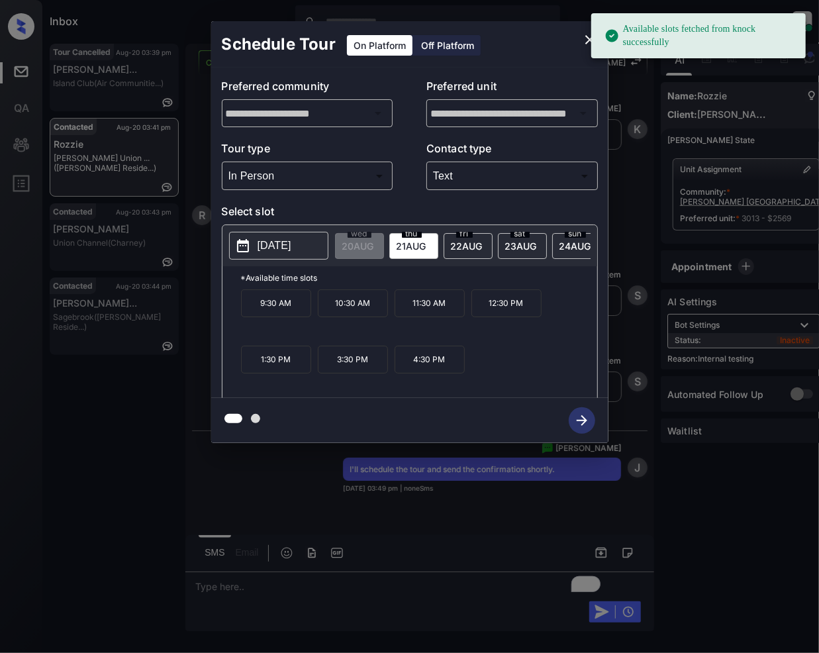
click at [290, 314] on p "9:30 AM" at bounding box center [276, 303] width 70 height 28
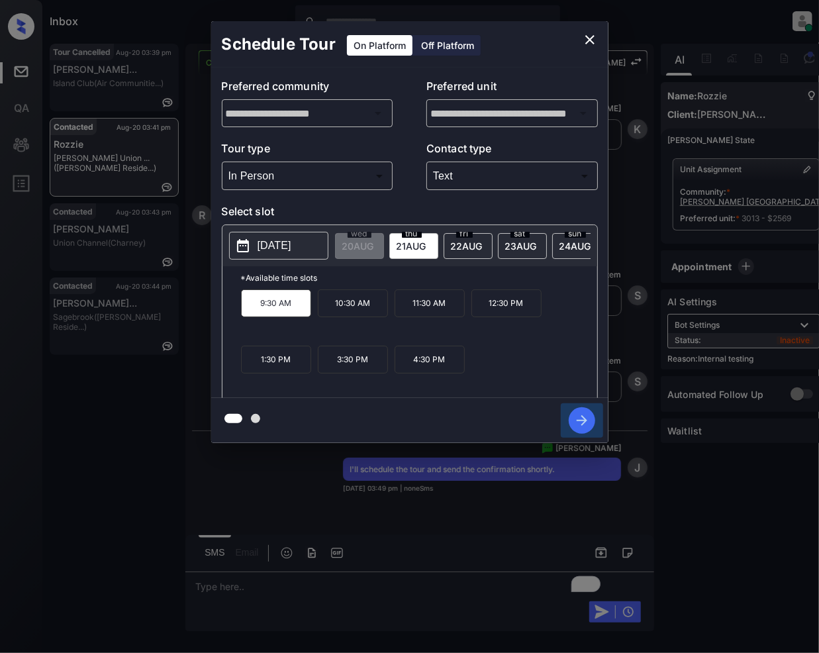
click at [588, 427] on icon "button" at bounding box center [582, 420] width 26 height 26
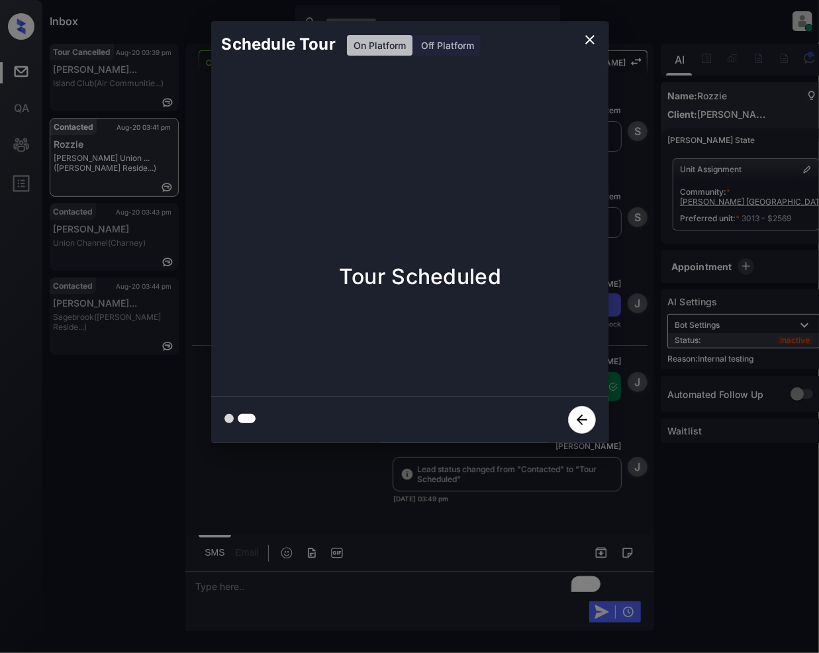
scroll to position [5026, 0]
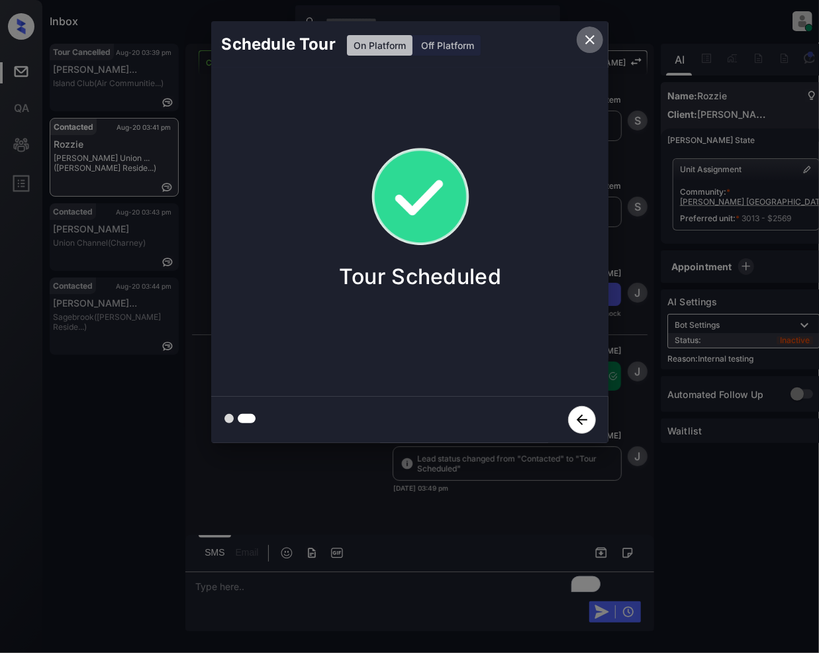
click at [588, 36] on icon "close" at bounding box center [590, 40] width 16 height 16
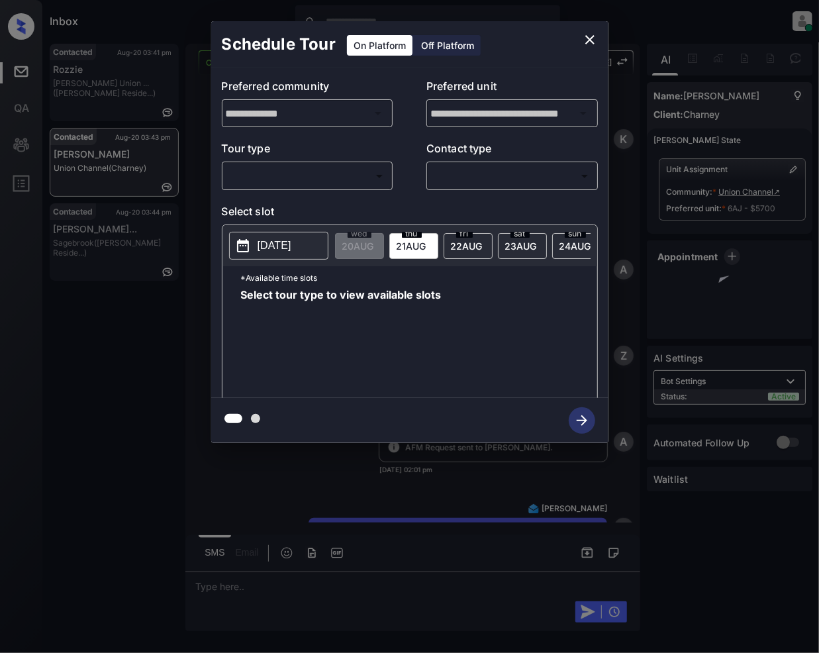
scroll to position [4687, 0]
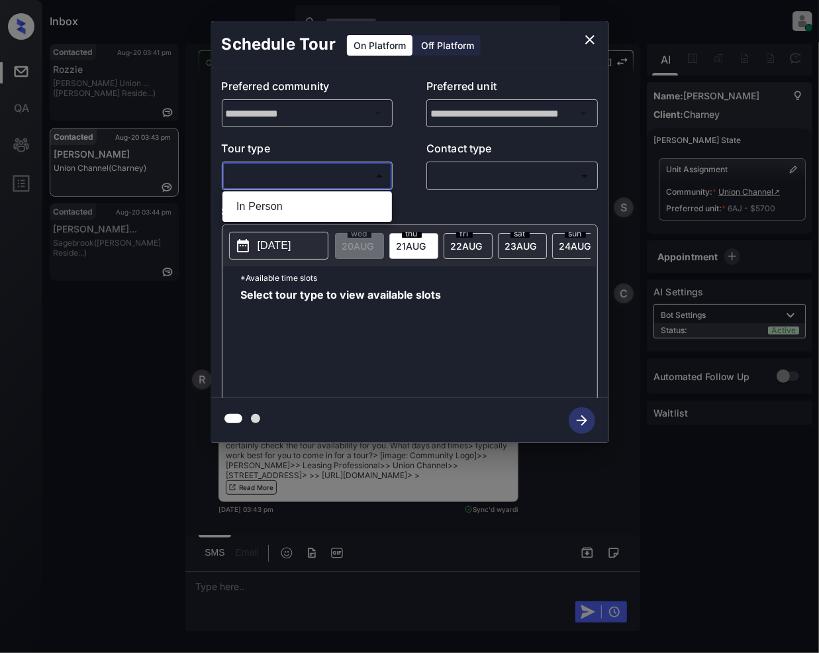
click at [273, 178] on body "Inbox Jeramie Castro Online Set yourself offline Set yourself on break Profile …" at bounding box center [409, 326] width 819 height 653
click at [257, 197] on li "In Person" at bounding box center [307, 207] width 163 height 24
type input "********"
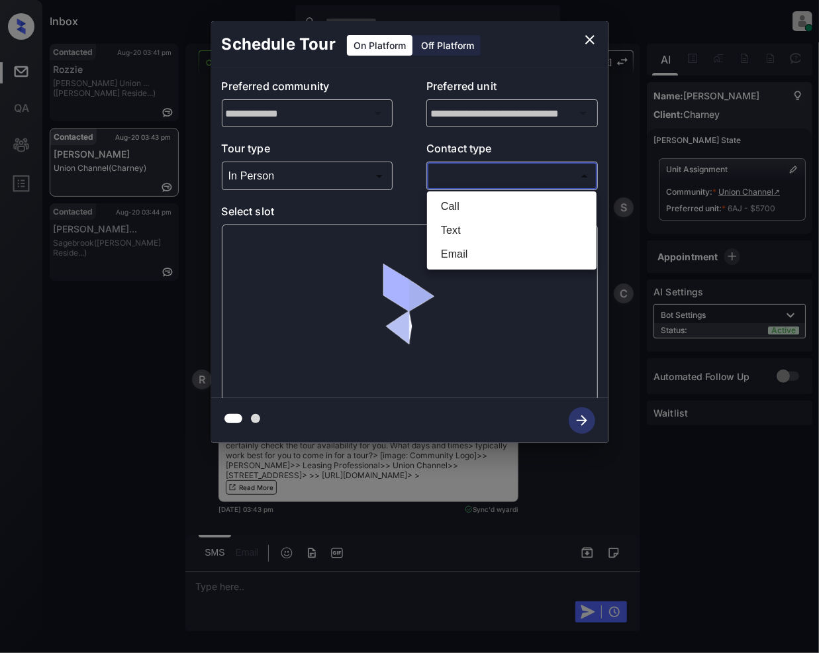
click at [470, 167] on body "Inbox Jeramie Castro Online Set yourself offline Set yourself on break Profile …" at bounding box center [409, 326] width 819 height 653
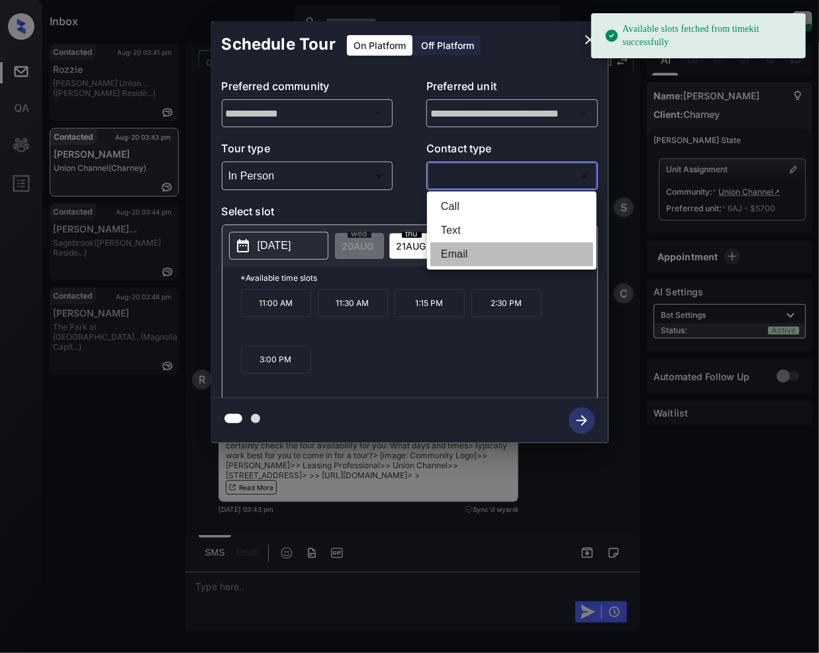
click at [459, 252] on li "Email" at bounding box center [511, 254] width 163 height 24
type input "*****"
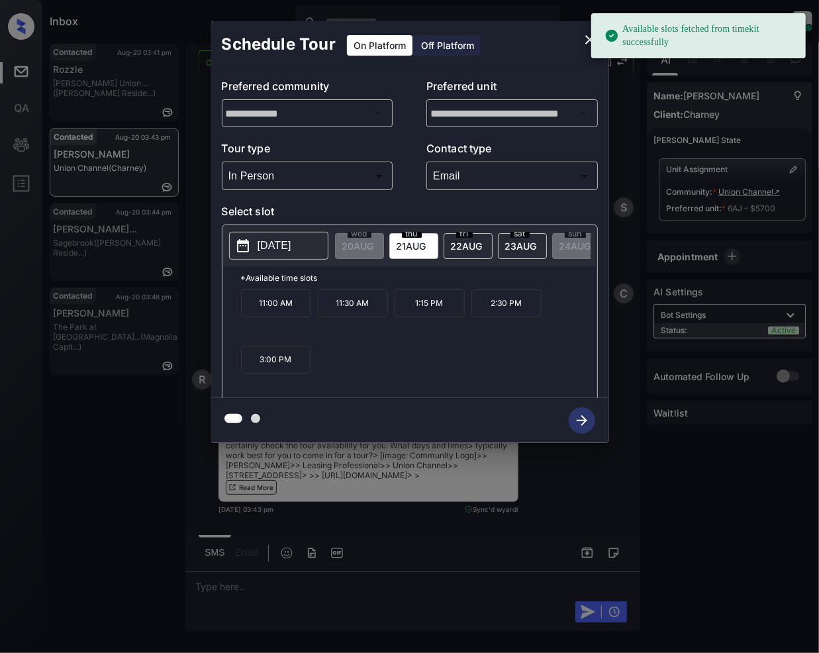
click at [374, 247] on span "23 AUG" at bounding box center [358, 245] width 32 height 11
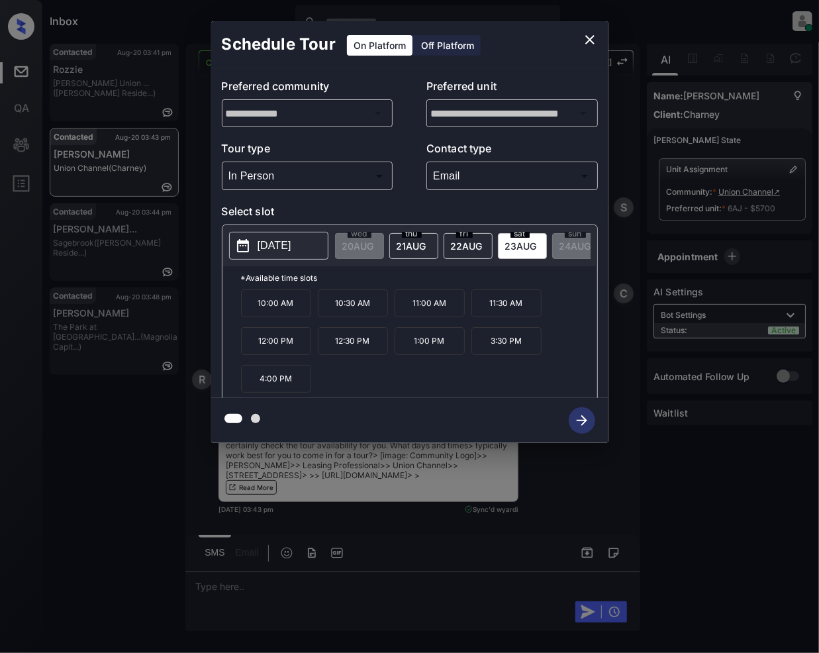
click at [374, 246] on span "22 AUG" at bounding box center [358, 245] width 32 height 11
click at [412, 252] on div "thu 21 AUG" at bounding box center [413, 246] width 49 height 26
click at [374, 245] on span "23 AUG" at bounding box center [358, 245] width 32 height 11
click at [374, 244] on span "21 AUG" at bounding box center [358, 245] width 32 height 11
click at [374, 250] on span "22 AUG" at bounding box center [358, 245] width 32 height 11
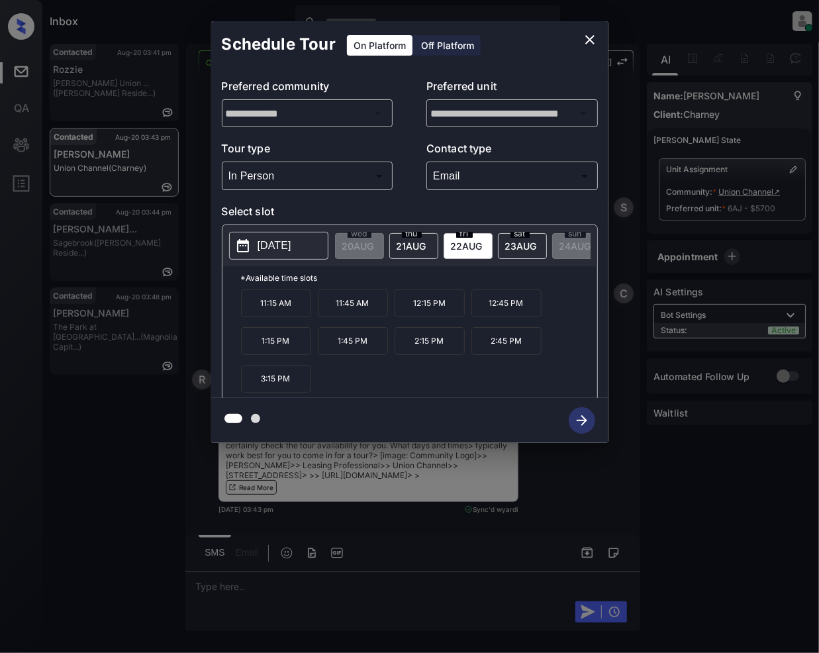
click at [374, 247] on span "23 AUG" at bounding box center [358, 245] width 32 height 11
click at [275, 589] on div at bounding box center [409, 326] width 819 height 653
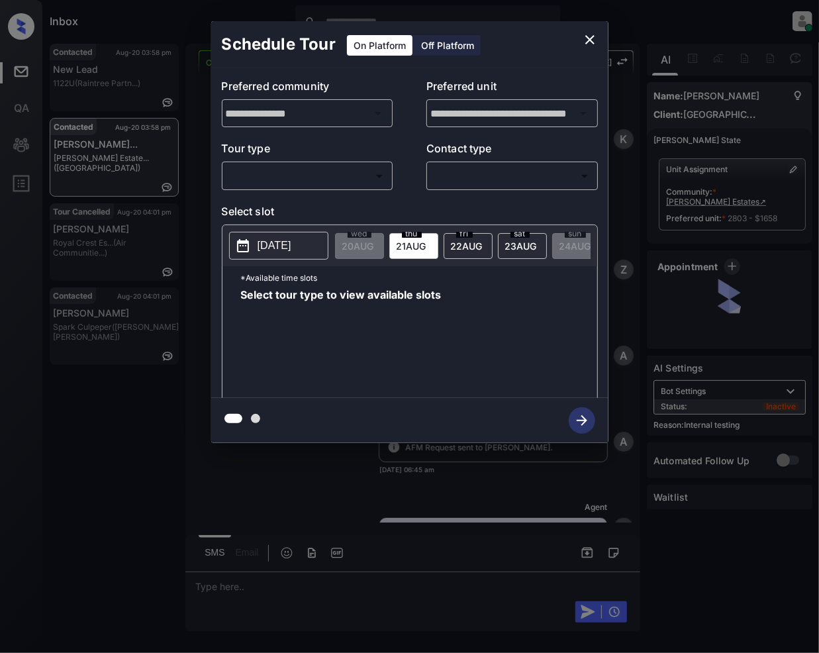
scroll to position [7548, 0]
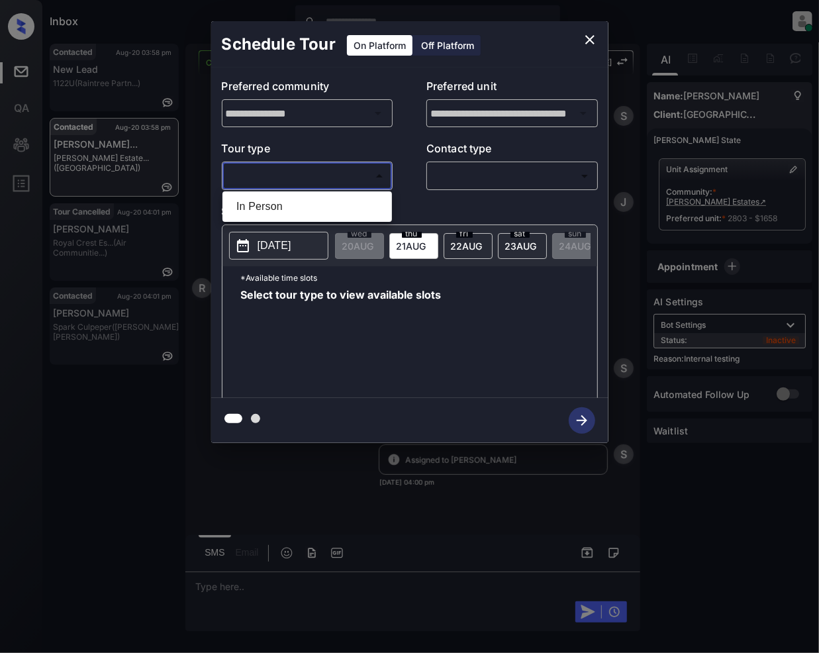
click at [324, 176] on body "Inbox [PERSON_NAME] Online Set yourself offline Set yourself on break Profile S…" at bounding box center [409, 326] width 819 height 653
click at [299, 217] on li "In Person" at bounding box center [307, 207] width 163 height 24
type input "********"
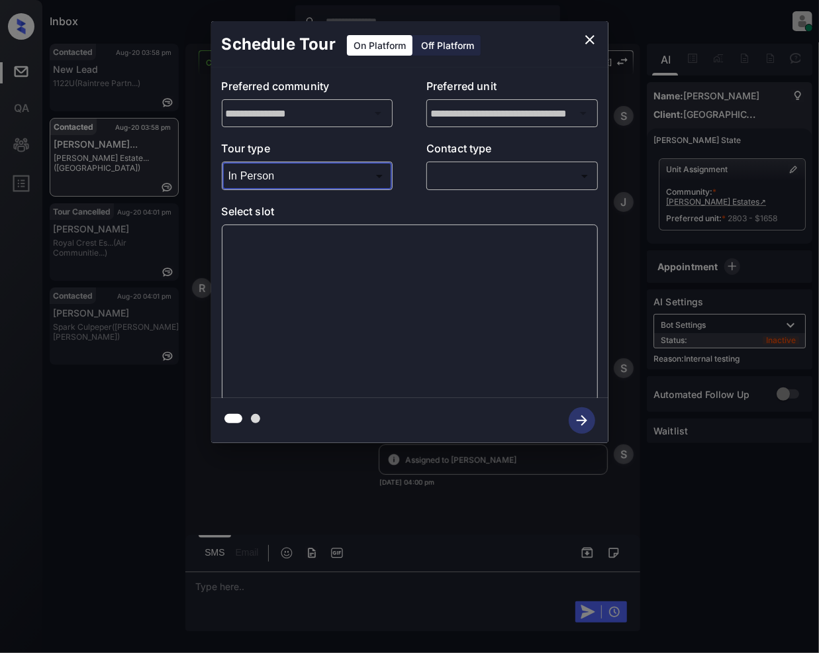
click at [438, 177] on body "Inbox [PERSON_NAME] Online Set yourself offline Set yourself on break Profile S…" at bounding box center [409, 326] width 819 height 653
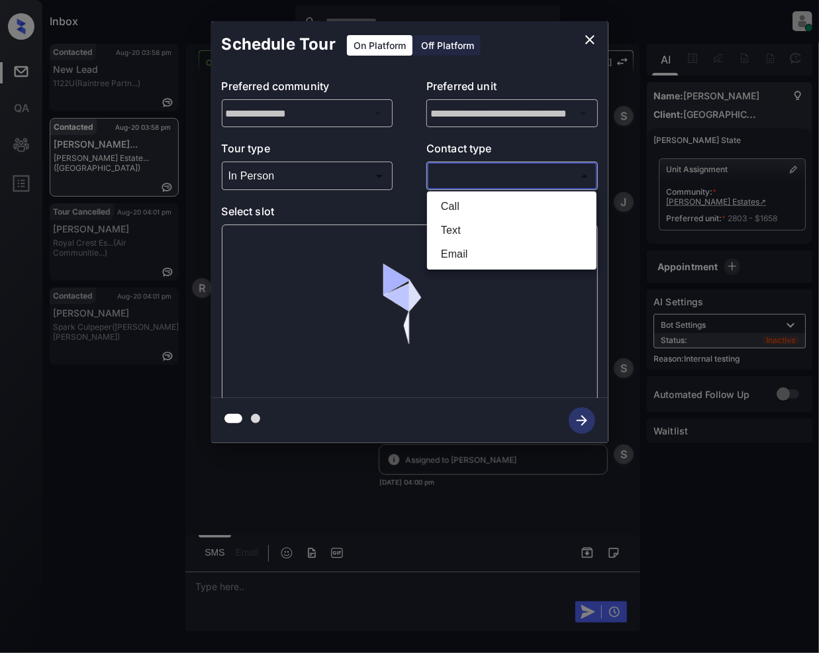
click at [445, 222] on li "Text" at bounding box center [511, 230] width 163 height 24
type input "****"
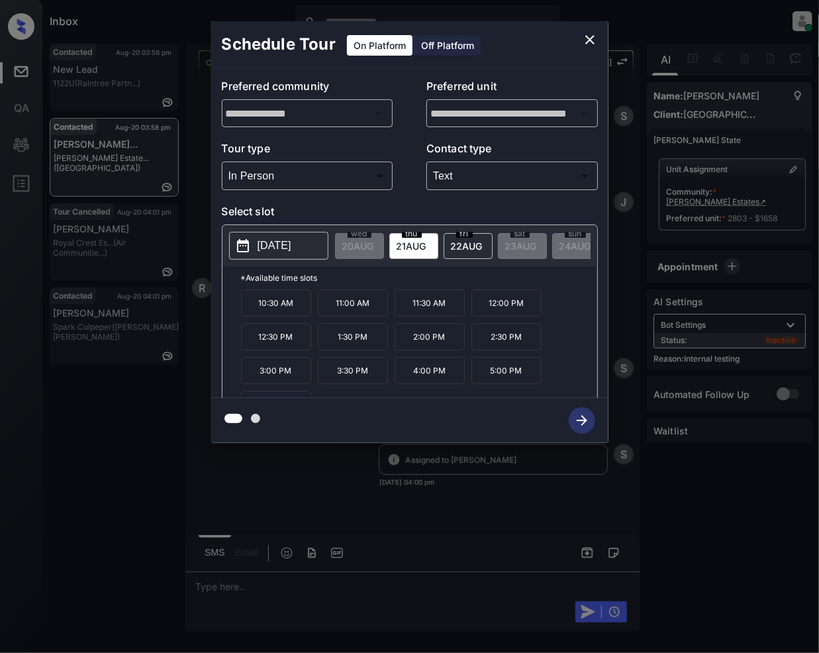
scroll to position [24, 0]
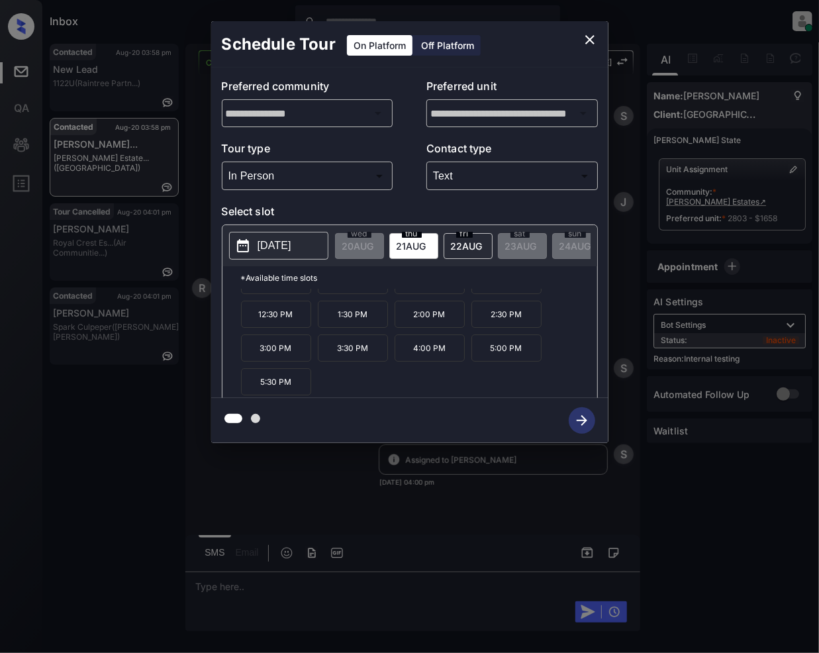
click at [593, 38] on icon "close" at bounding box center [590, 40] width 16 height 16
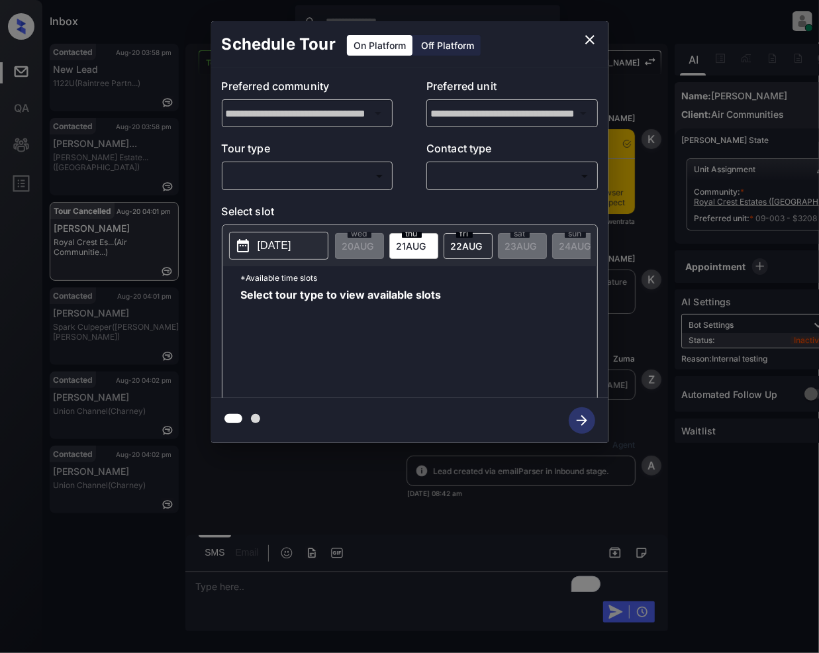
scroll to position [10519, 0]
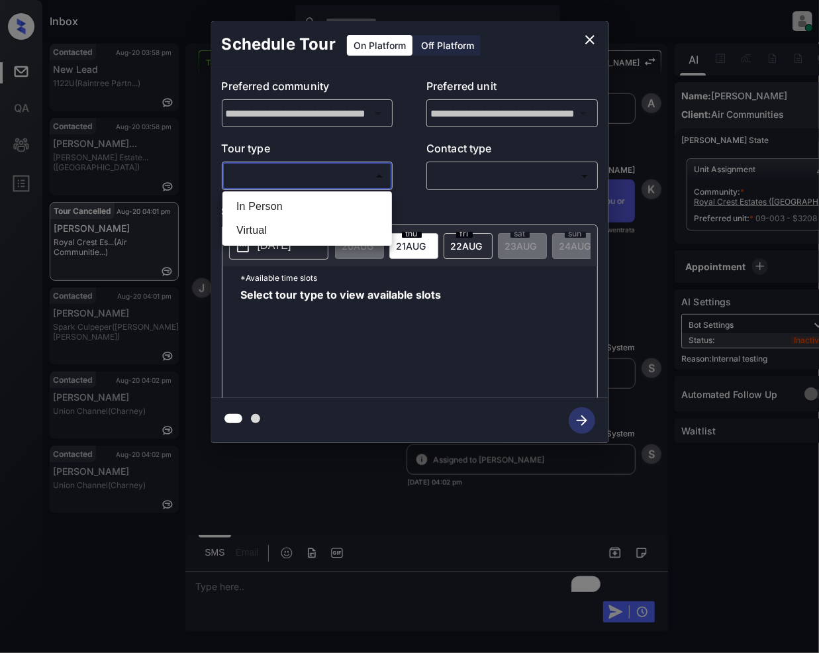
click at [336, 175] on body "Inbox [PERSON_NAME] Online Set yourself offline Set yourself on break Profile S…" at bounding box center [409, 326] width 819 height 653
click at [252, 220] on li "Virtual" at bounding box center [307, 230] width 163 height 24
type input "*******"
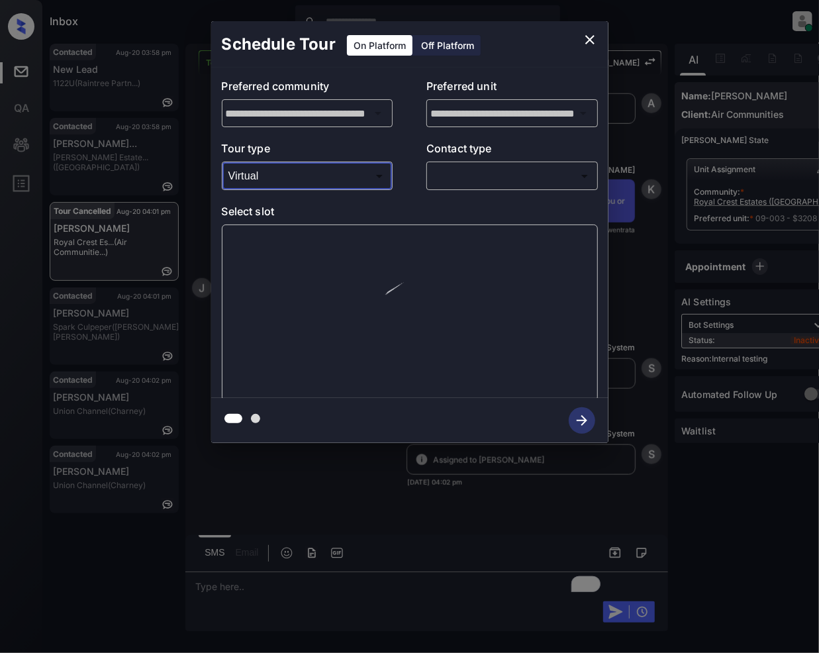
click at [456, 179] on body "Inbox [PERSON_NAME] Online Set yourself offline Set yourself on break Profile S…" at bounding box center [409, 326] width 819 height 653
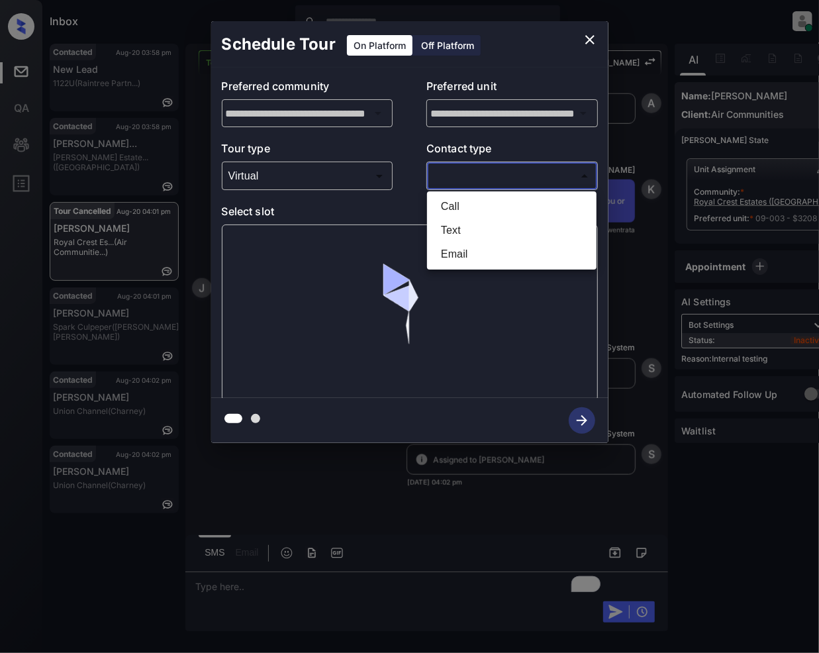
click at [461, 228] on li "Text" at bounding box center [511, 230] width 163 height 24
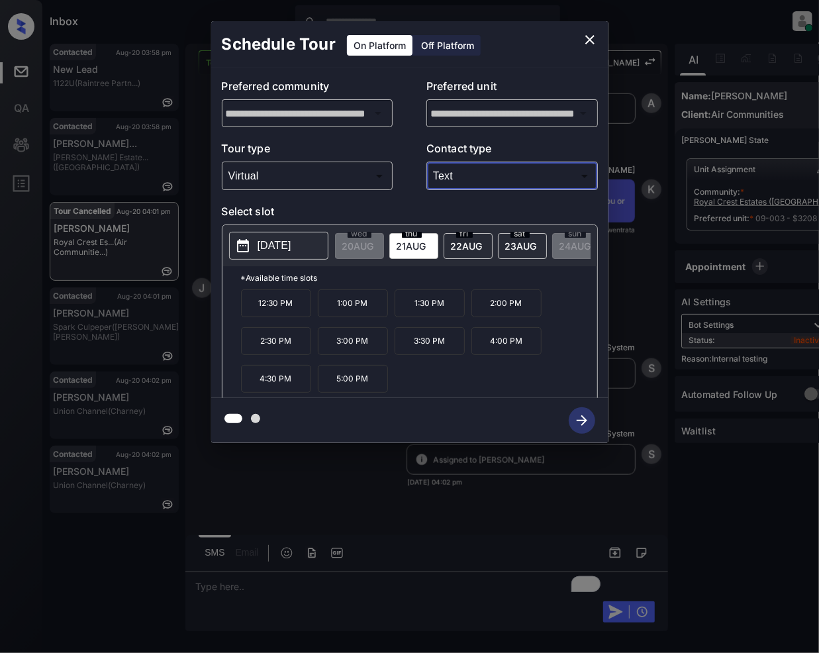
type input "****"
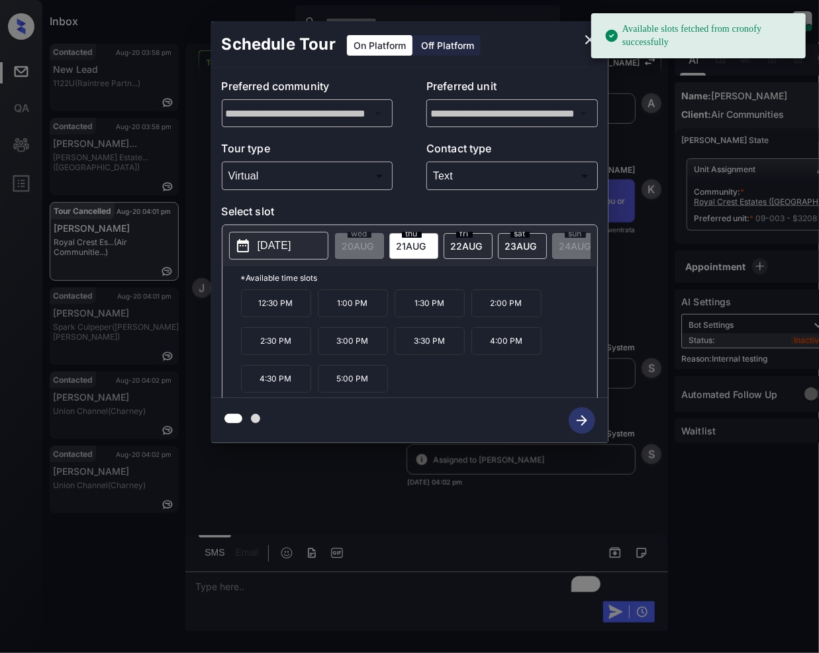
click at [374, 249] on span "[DATE]" at bounding box center [358, 245] width 32 height 11
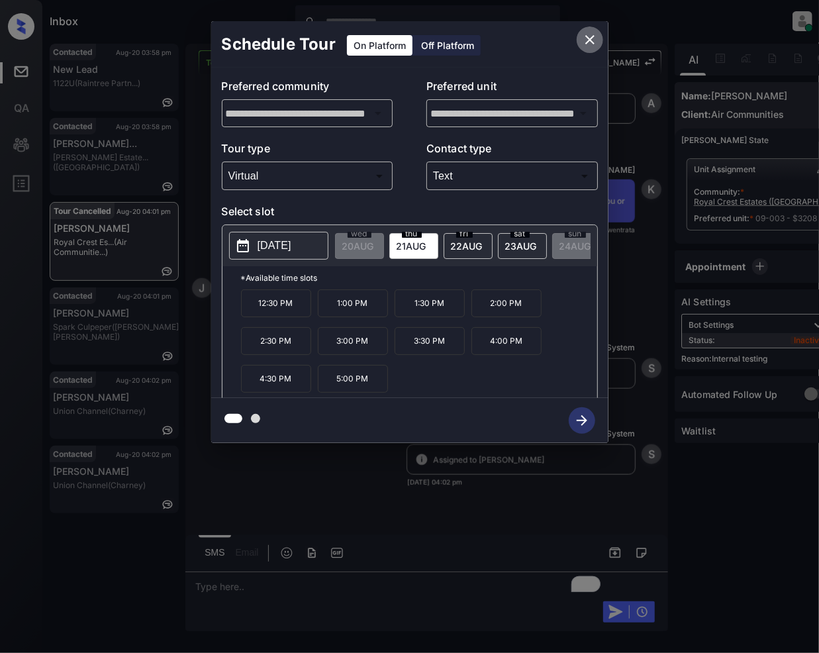
click at [593, 38] on icon "close" at bounding box center [590, 40] width 16 height 16
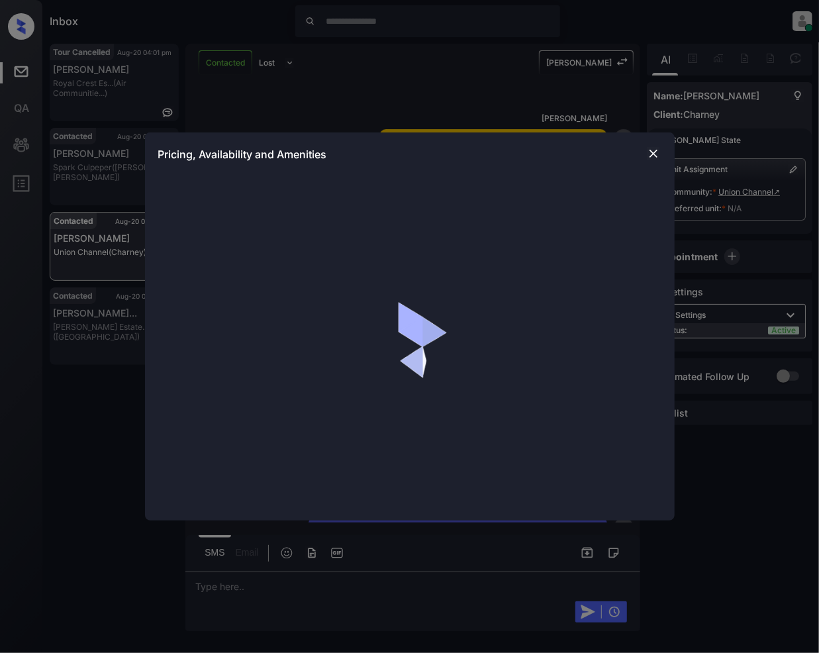
scroll to position [1585, 0]
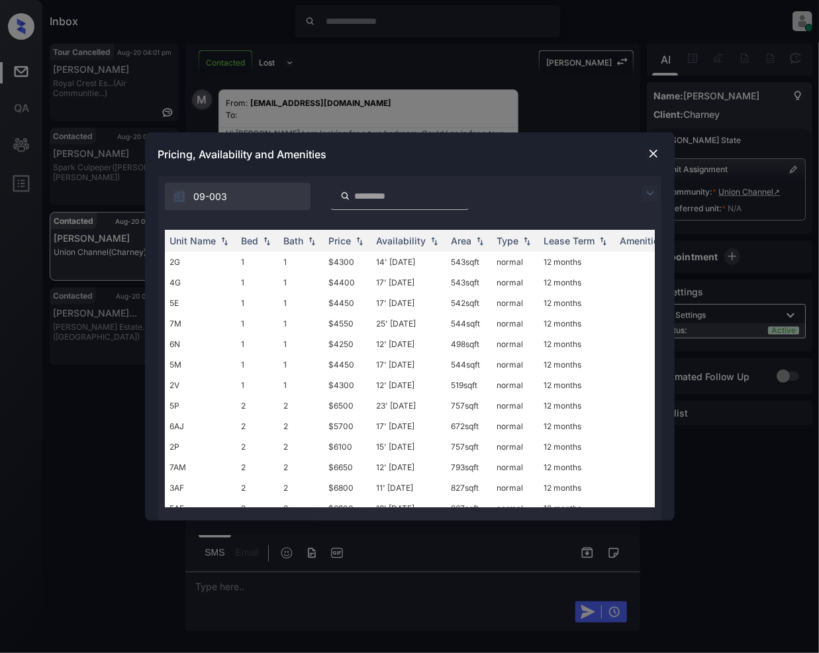
click at [647, 196] on img at bounding box center [650, 193] width 16 height 16
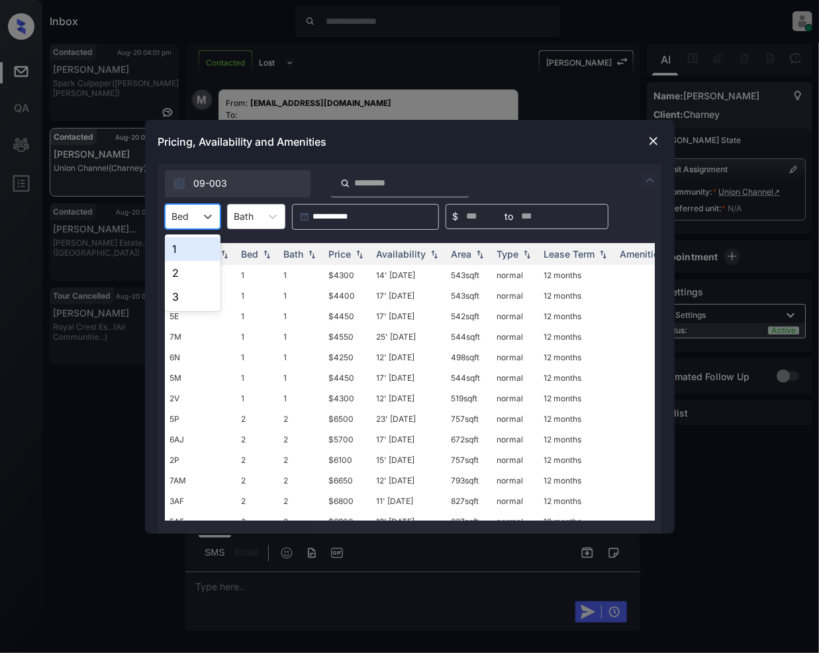
click at [184, 213] on div at bounding box center [180, 216] width 17 height 14
click at [205, 269] on div "2" at bounding box center [193, 273] width 56 height 24
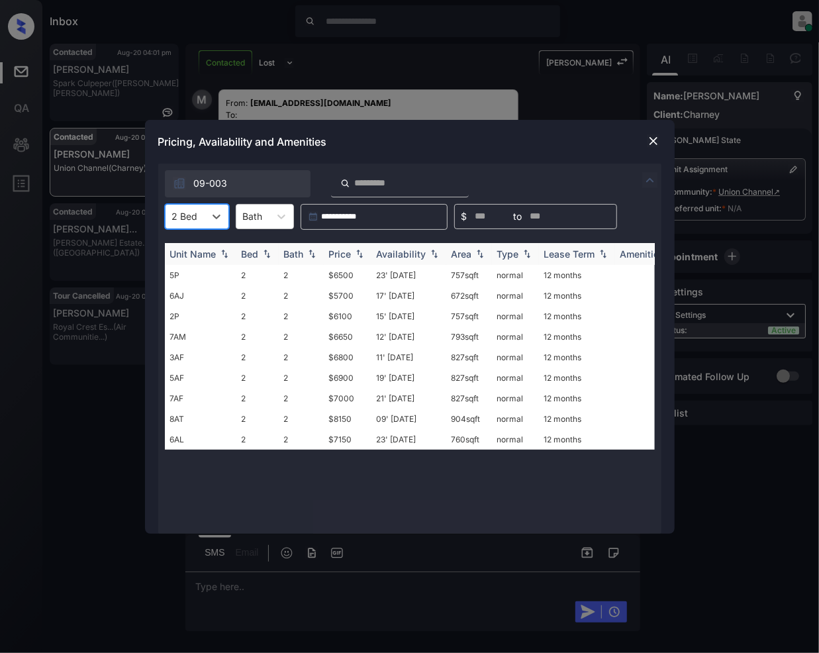
click at [355, 250] on img at bounding box center [359, 253] width 13 height 9
click at [332, 436] on td "$5700" at bounding box center [348, 439] width 48 height 21
click at [336, 439] on td "$5700" at bounding box center [348, 439] width 48 height 21
click at [337, 439] on td "$5700" at bounding box center [348, 439] width 48 height 21
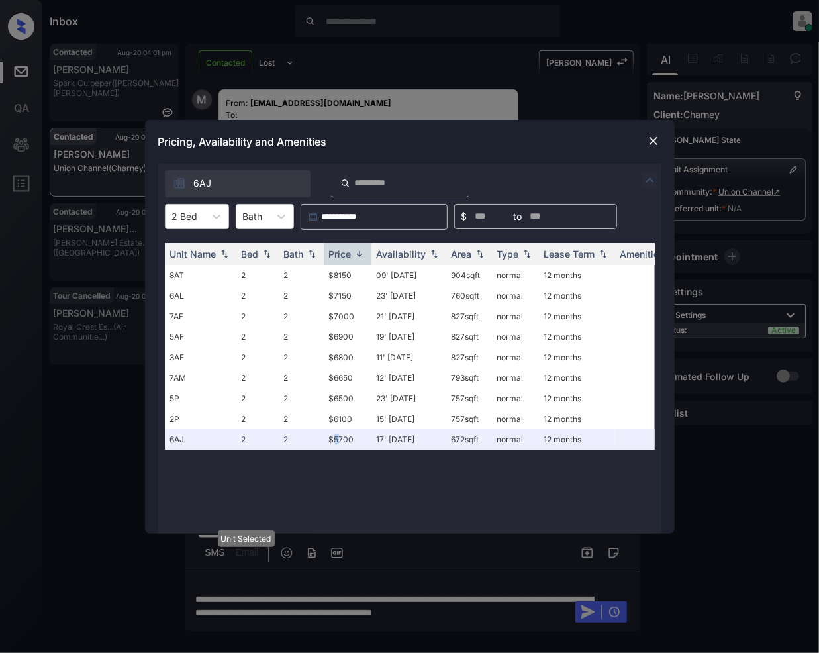
click at [654, 143] on img at bounding box center [653, 140] width 13 height 13
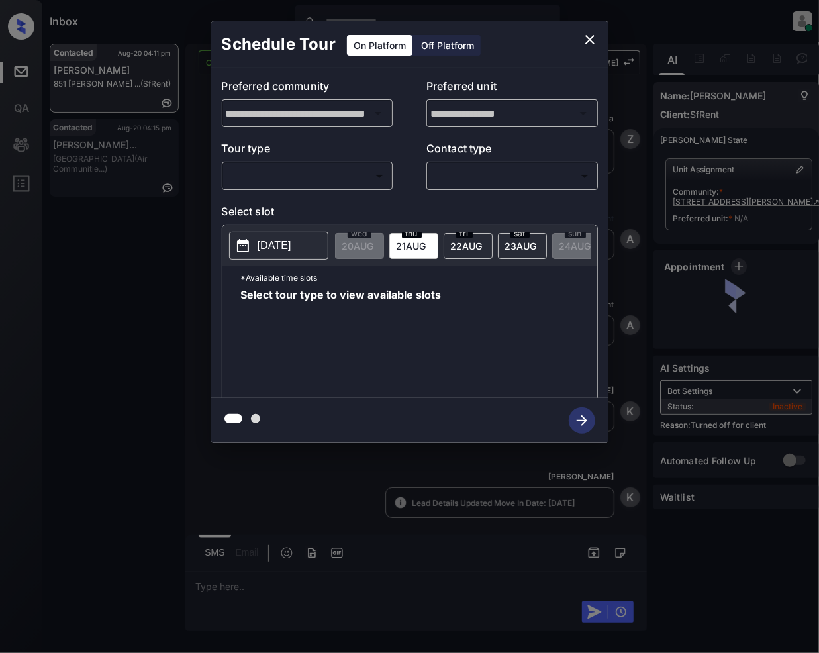
scroll to position [643, 0]
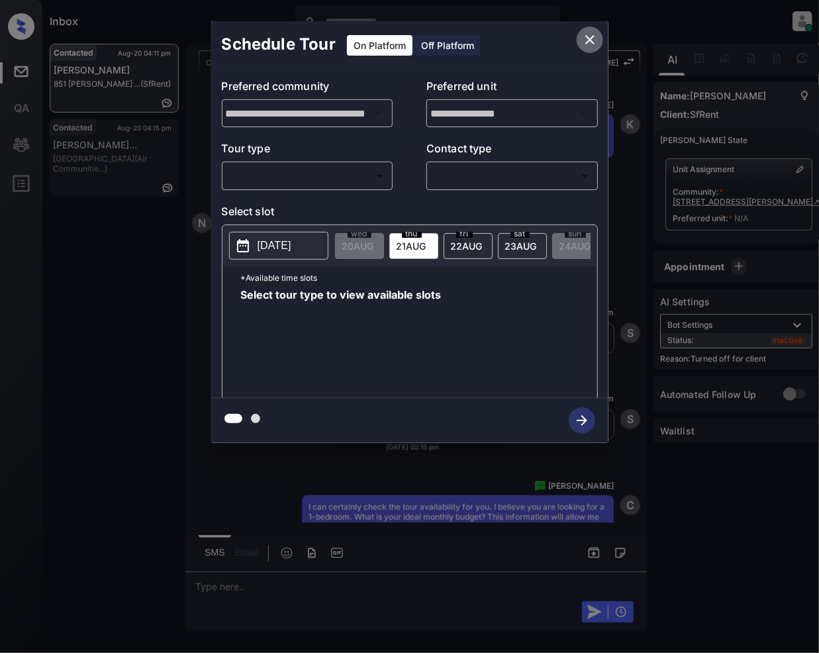
click at [590, 33] on icon "close" at bounding box center [590, 40] width 16 height 16
